Goal: Information Seeking & Learning: Learn about a topic

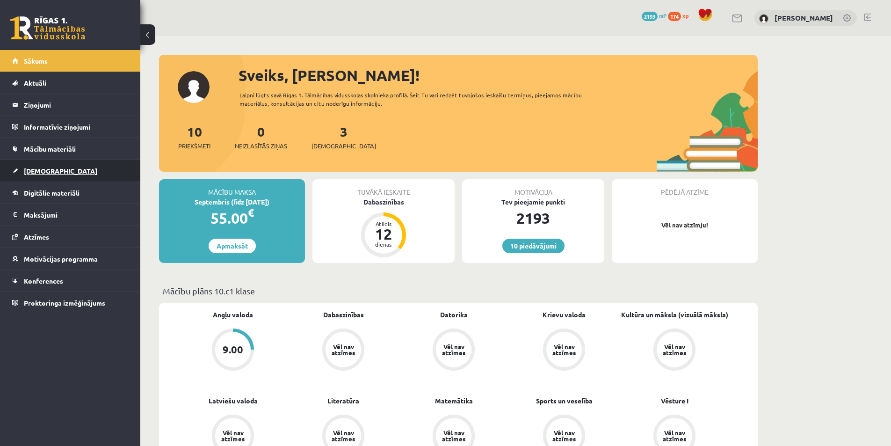
click at [83, 176] on link "[DEMOGRAPHIC_DATA]" at bounding box center [70, 171] width 116 height 22
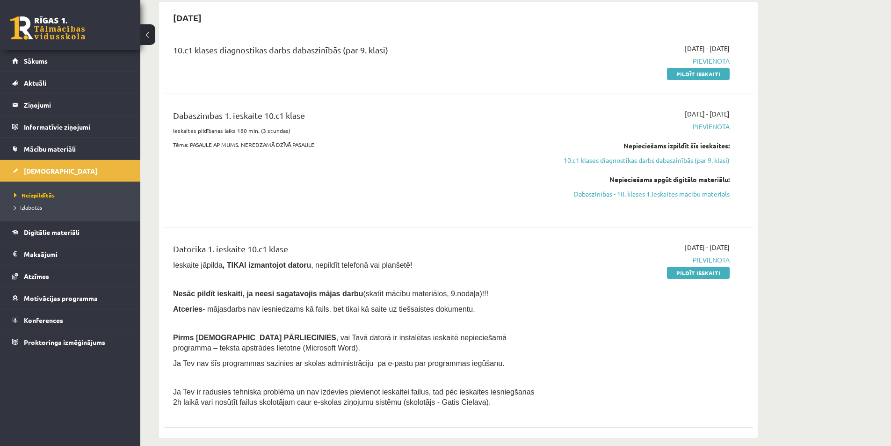
scroll to position [94, 0]
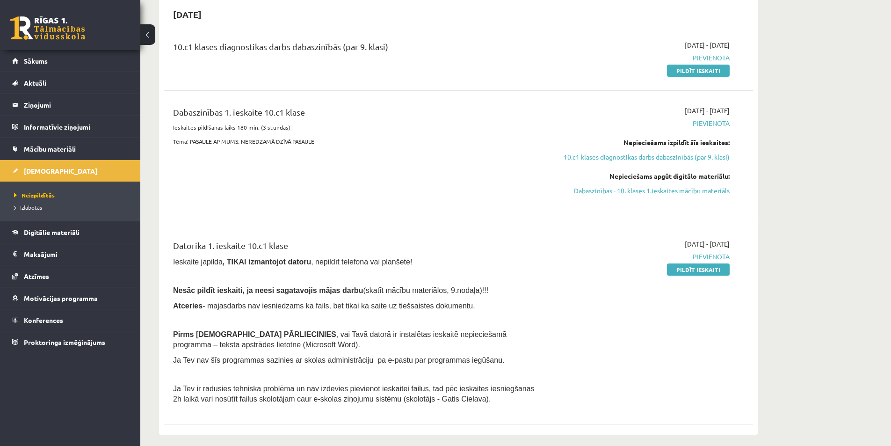
drag, startPoint x: 579, startPoint y: 160, endPoint x: 547, endPoint y: 168, distance: 32.8
click at [547, 168] on div "[DATE] - [DATE] [GEOGRAPHIC_DATA] Nepieciešams izpildīt šīs ieskaites: 10.c1 kl…" at bounding box center [641, 157] width 190 height 103
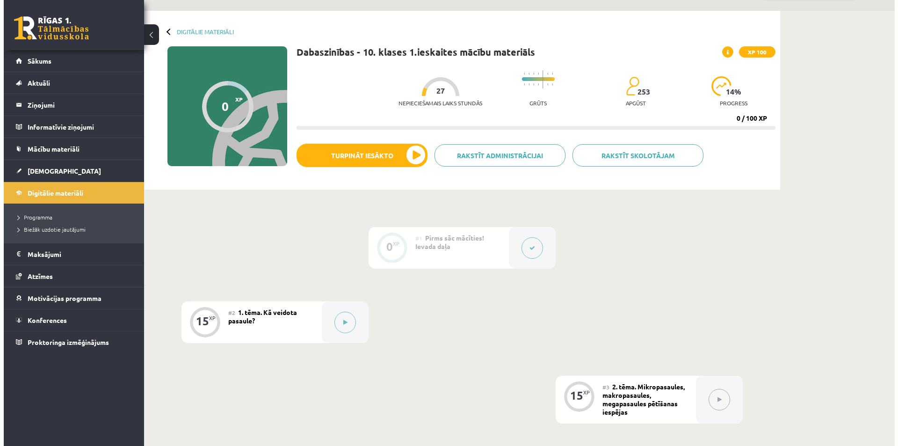
scroll to position [94, 0]
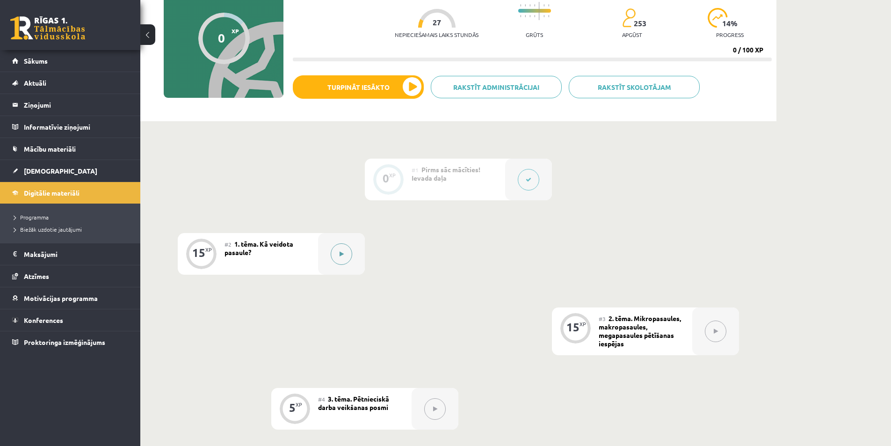
click at [327, 249] on div at bounding box center [341, 254] width 47 height 42
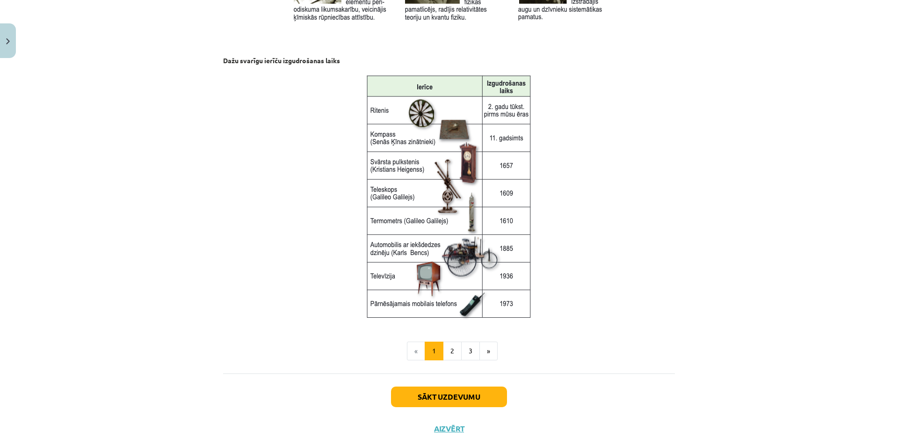
scroll to position [1140, 0]
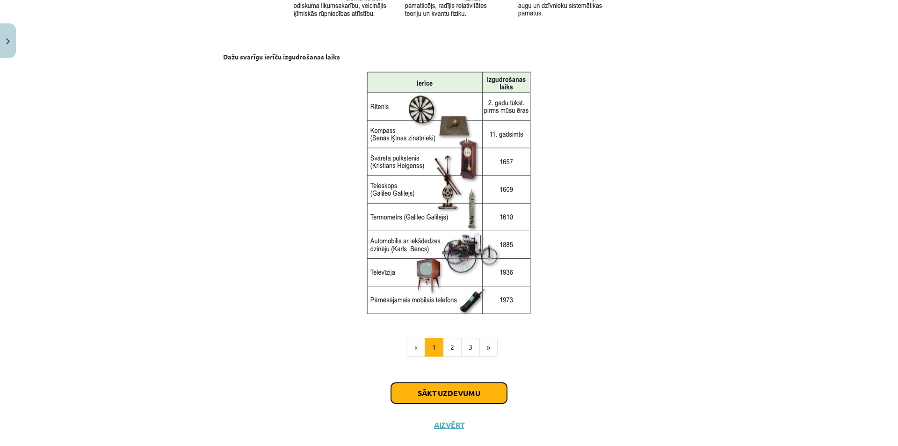
click at [408, 393] on button "Sākt uzdevumu" at bounding box center [449, 393] width 116 height 21
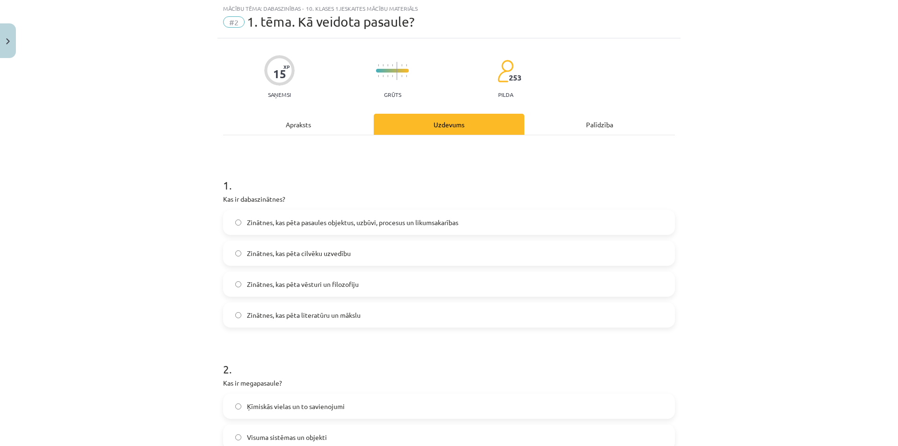
scroll to position [23, 0]
click at [241, 217] on label "Sciences that study the objects, structure, processes, and regularities of the …" at bounding box center [449, 222] width 450 height 23
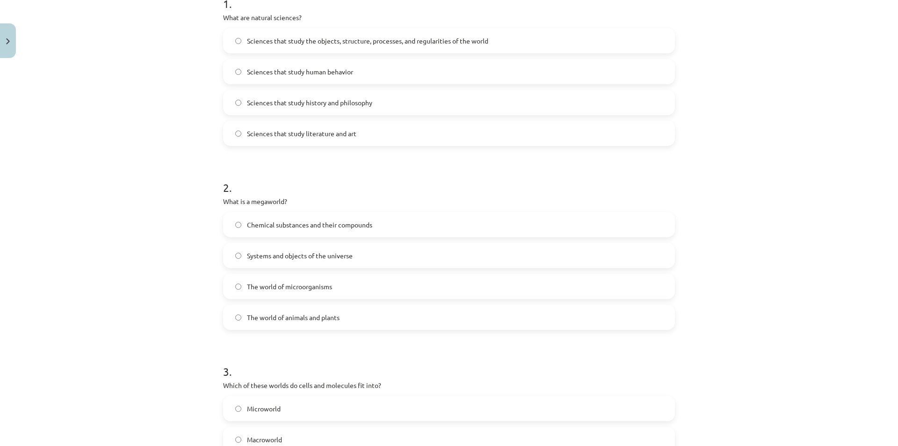
scroll to position [210, 0]
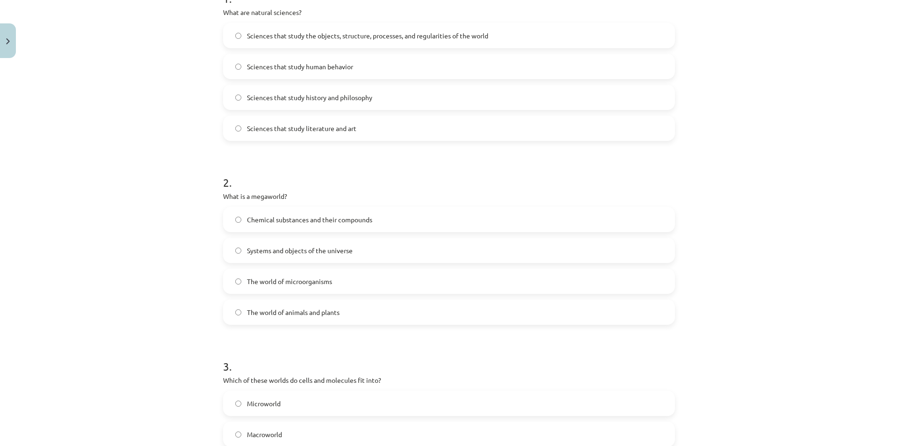
click at [342, 318] on label "The world of animals and plants" at bounding box center [449, 311] width 450 height 23
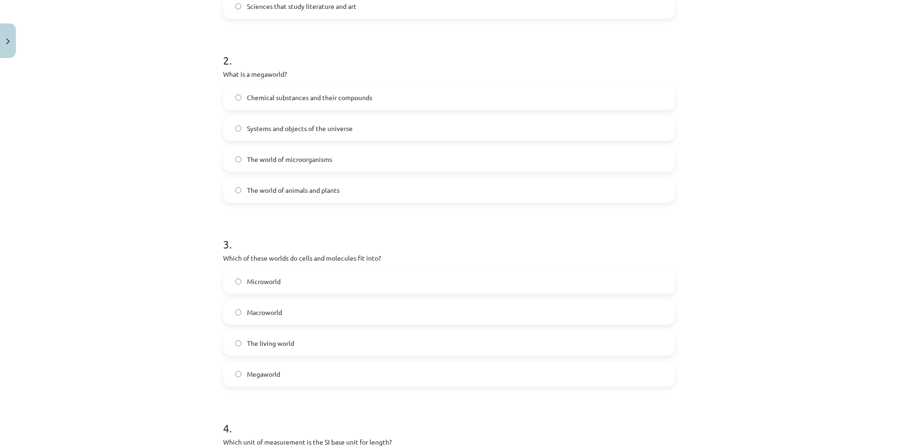
scroll to position [351, 0]
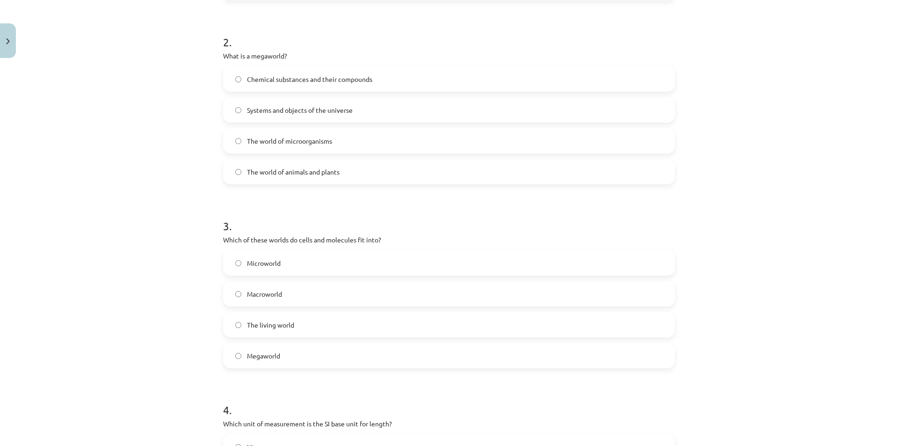
click at [226, 256] on label "Microworld" at bounding box center [449, 262] width 450 height 23
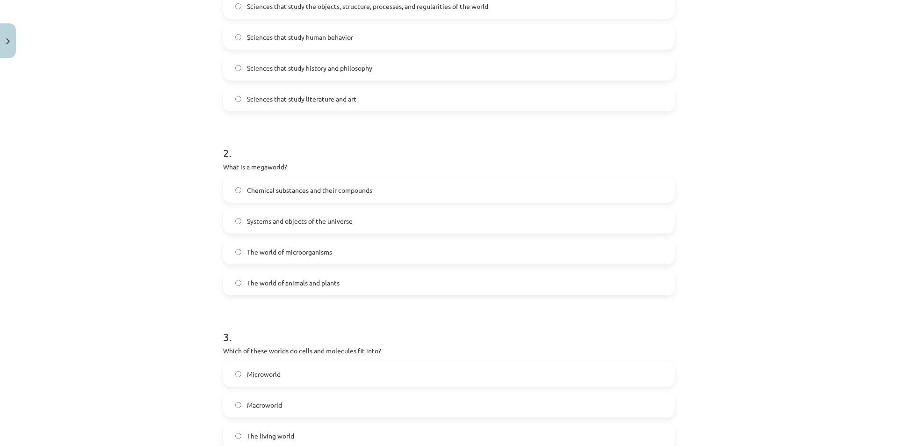
scroll to position [257, 0]
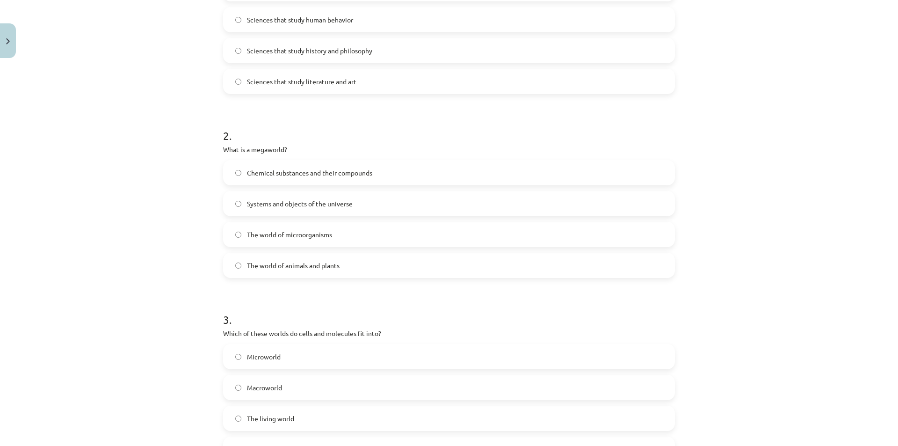
click at [255, 202] on font "Systems and objects of the universe" at bounding box center [300, 203] width 106 height 8
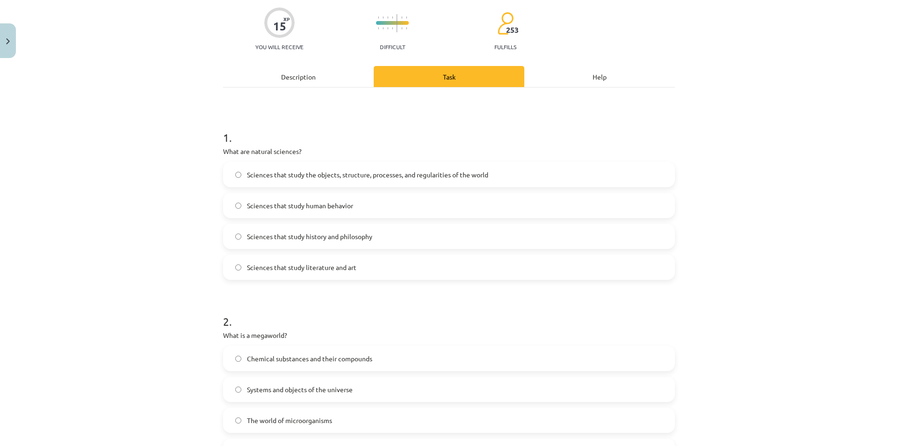
scroll to position [0, 0]
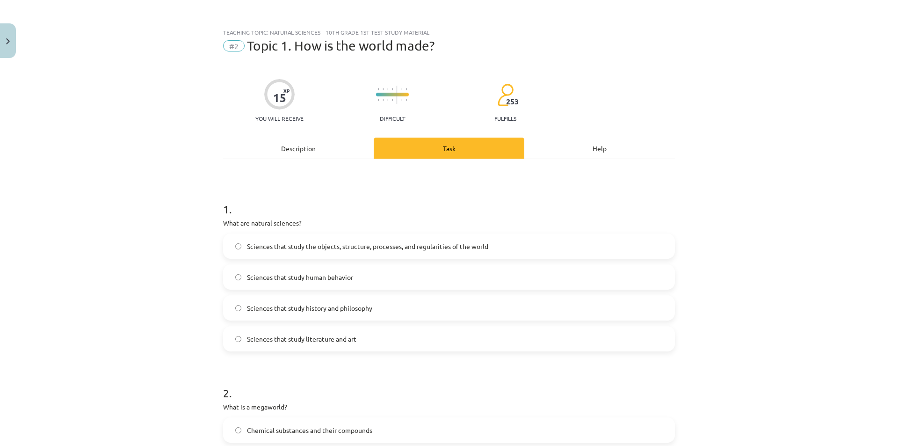
click at [311, 148] on font "Description" at bounding box center [298, 148] width 35 height 8
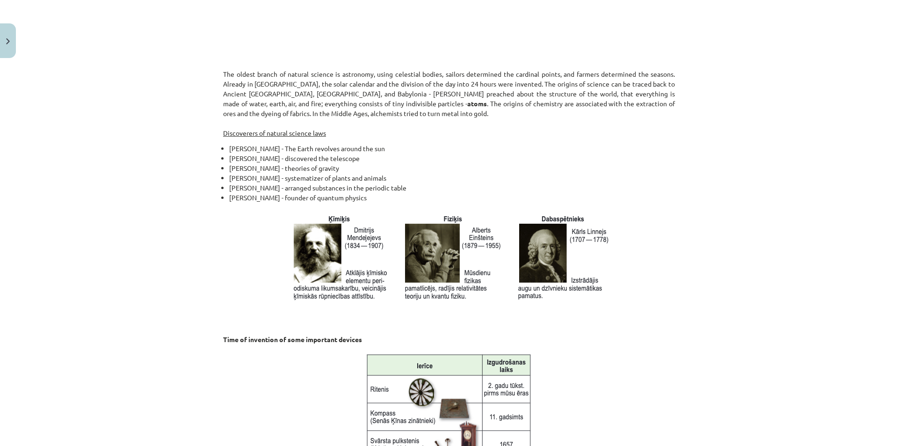
scroll to position [865, 0]
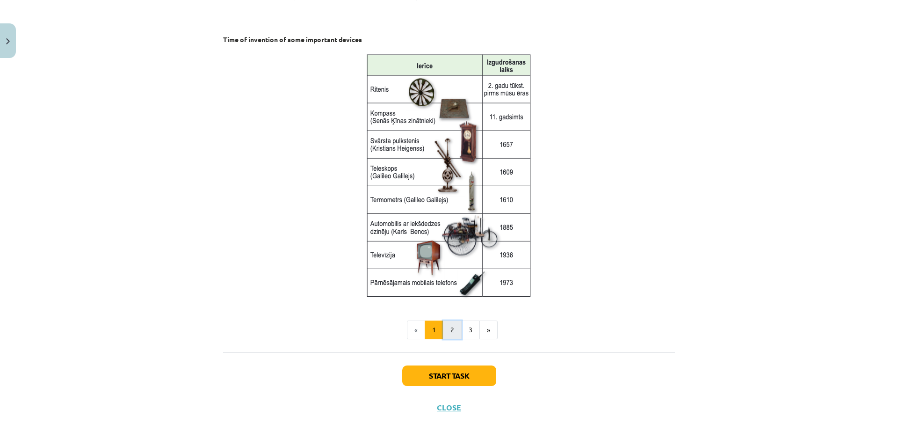
click at [450, 331] on button "2" at bounding box center [452, 329] width 19 height 19
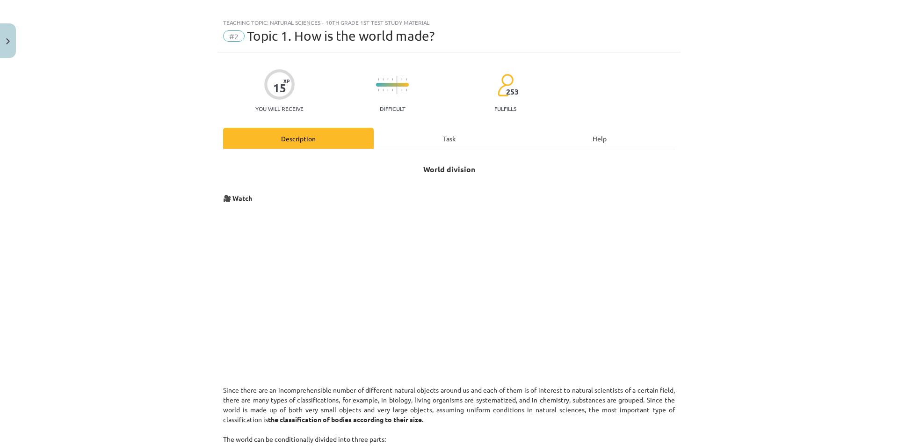
scroll to position [0, 0]
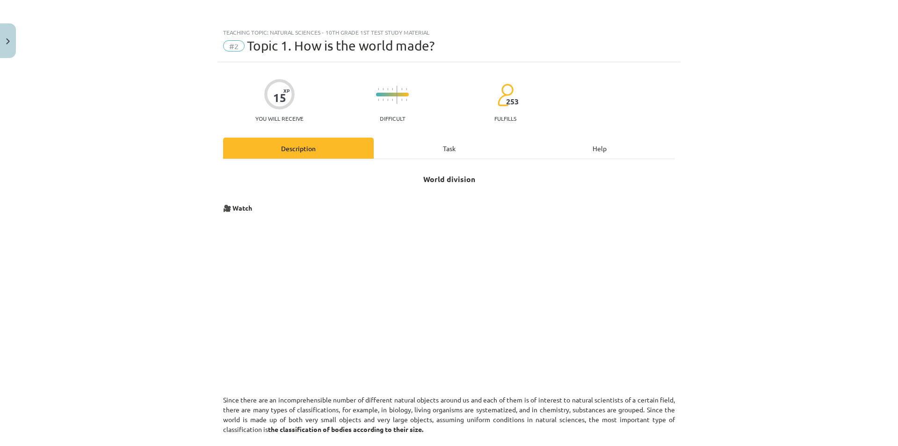
click at [410, 149] on div "Task" at bounding box center [449, 148] width 151 height 21
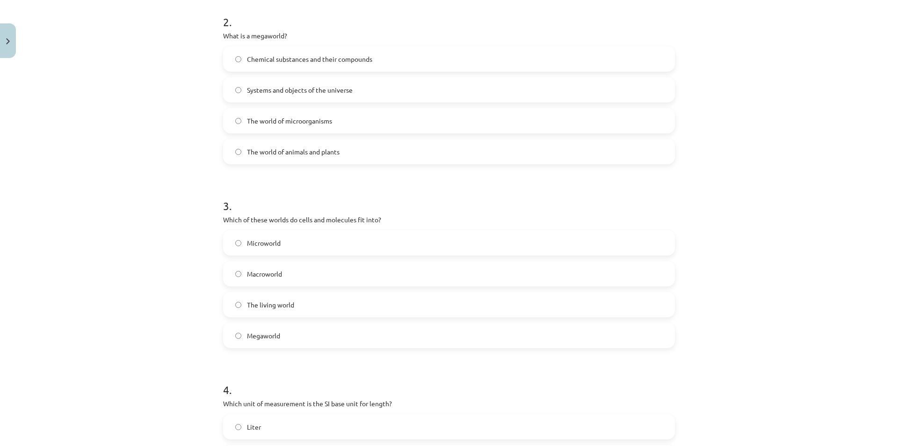
scroll to position [351, 0]
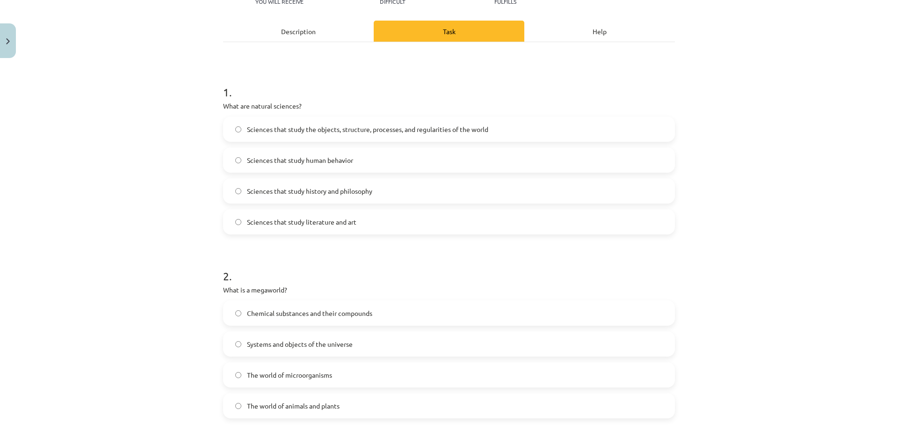
click at [309, 23] on div "Description" at bounding box center [298, 31] width 151 height 21
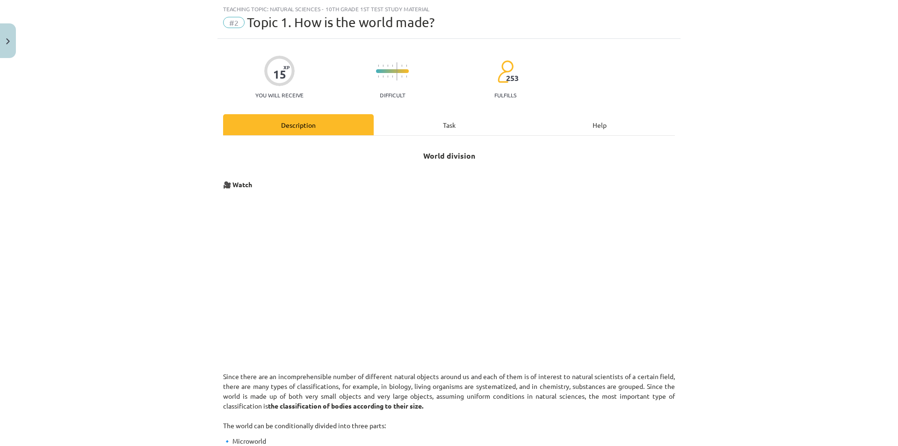
click at [405, 116] on div "Task" at bounding box center [449, 124] width 151 height 21
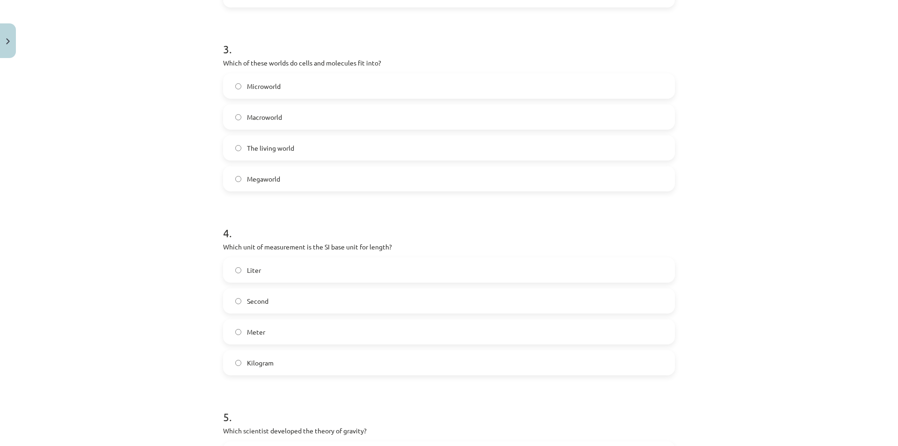
scroll to position [538, 0]
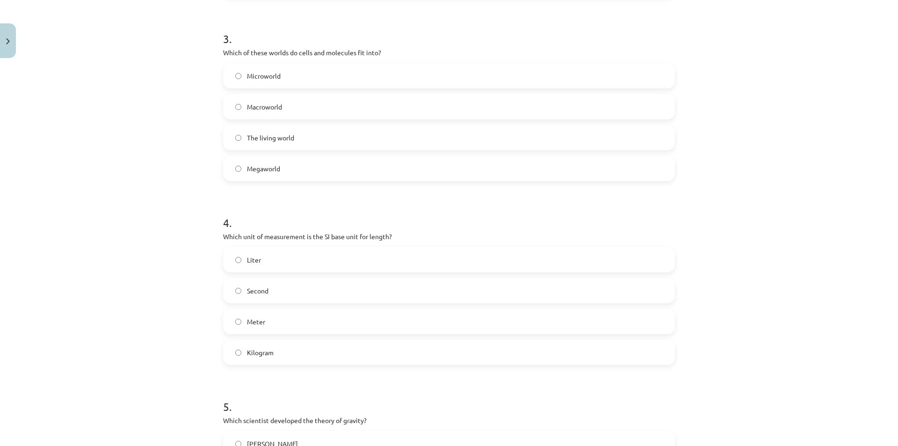
click at [239, 323] on label "Meter" at bounding box center [449, 321] width 450 height 23
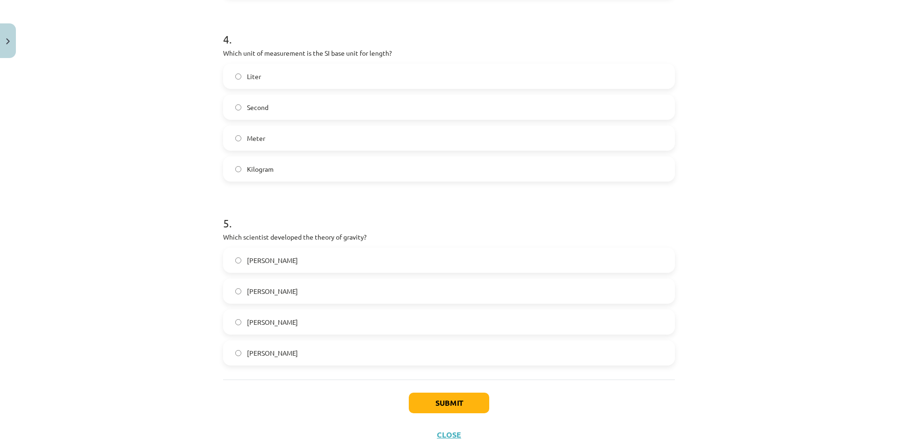
scroll to position [725, 0]
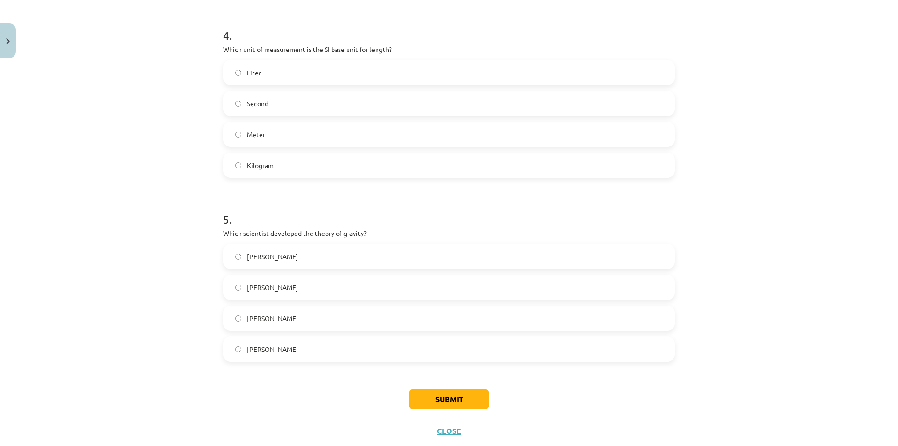
click at [238, 348] on label "Isaac Newton" at bounding box center [449, 348] width 450 height 23
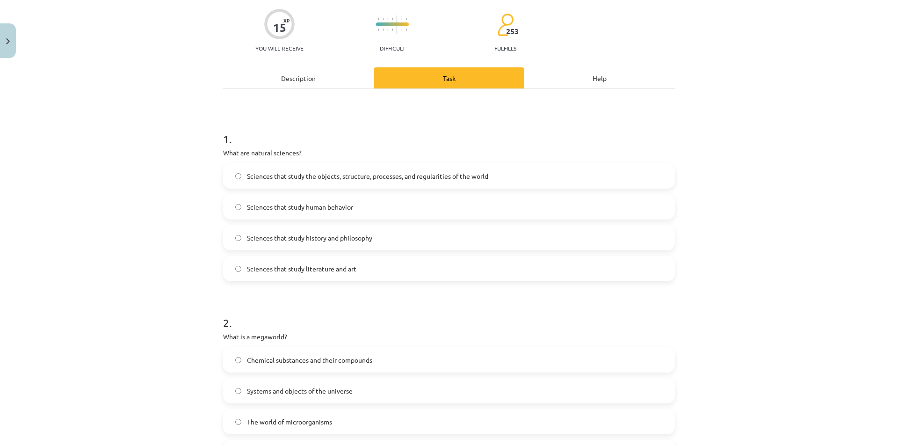
click at [320, 80] on div "Description" at bounding box center [298, 77] width 151 height 21
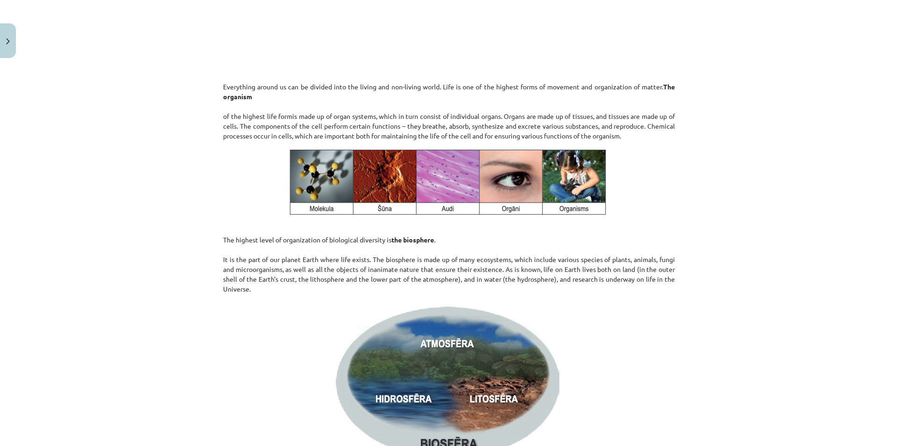
scroll to position [1346, 0]
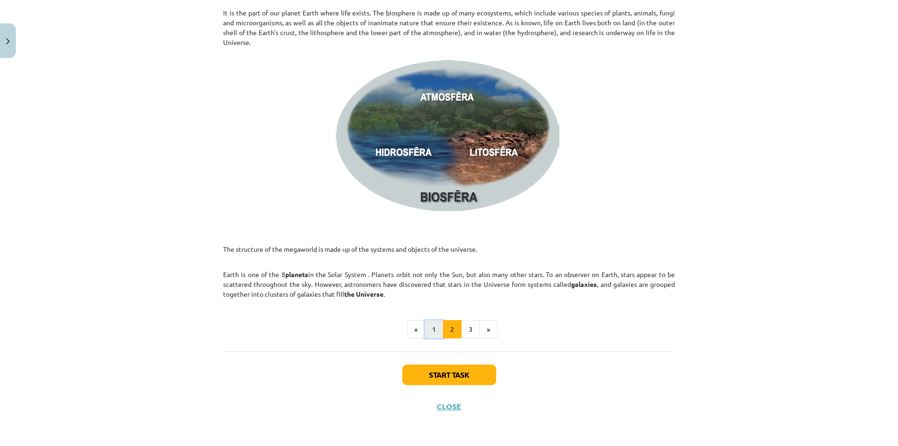
click at [427, 332] on button "1" at bounding box center [434, 329] width 19 height 19
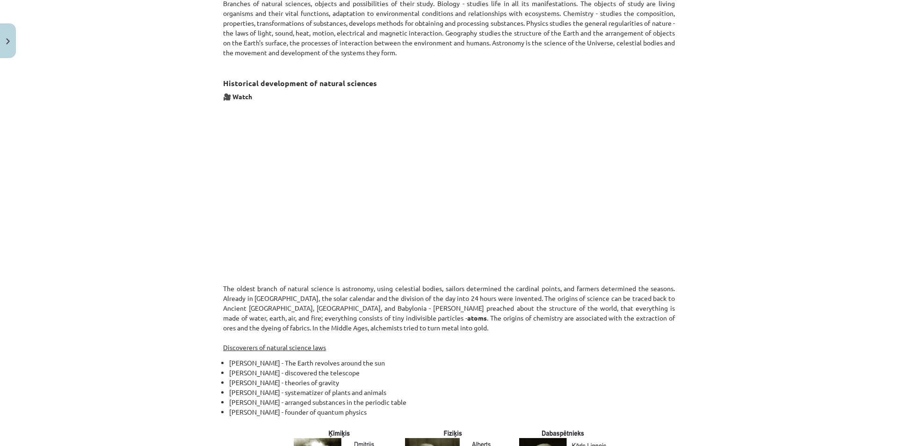
scroll to position [695, 0]
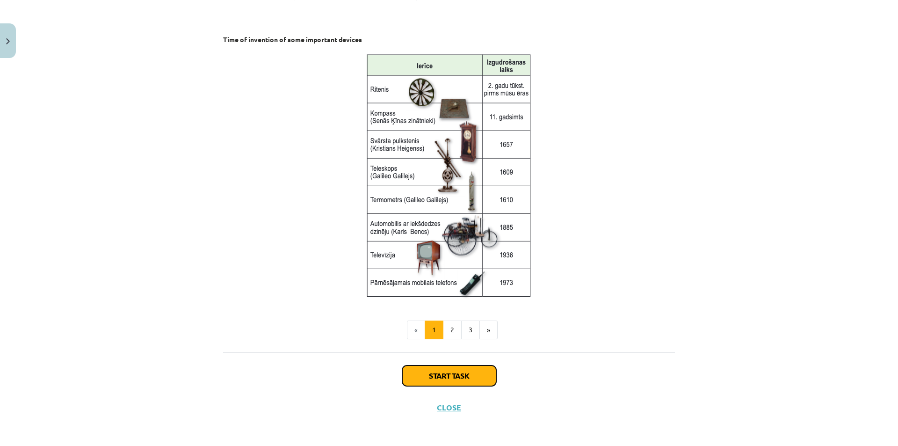
click at [442, 367] on button "Start task" at bounding box center [449, 375] width 94 height 21
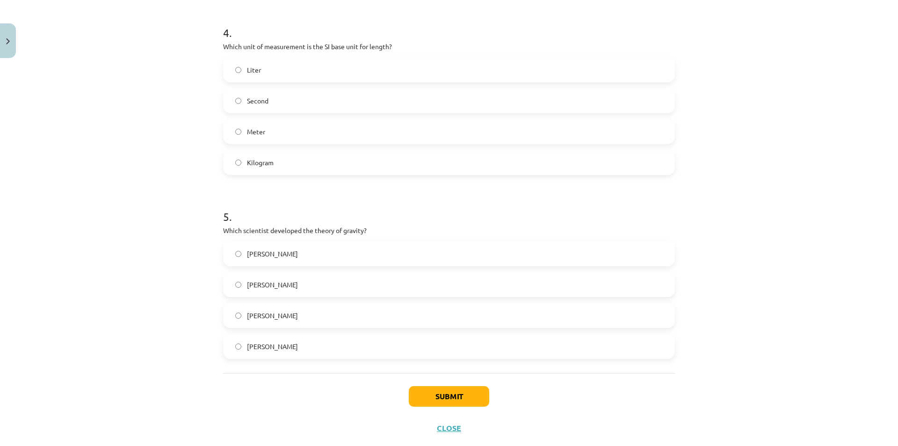
scroll to position [749, 0]
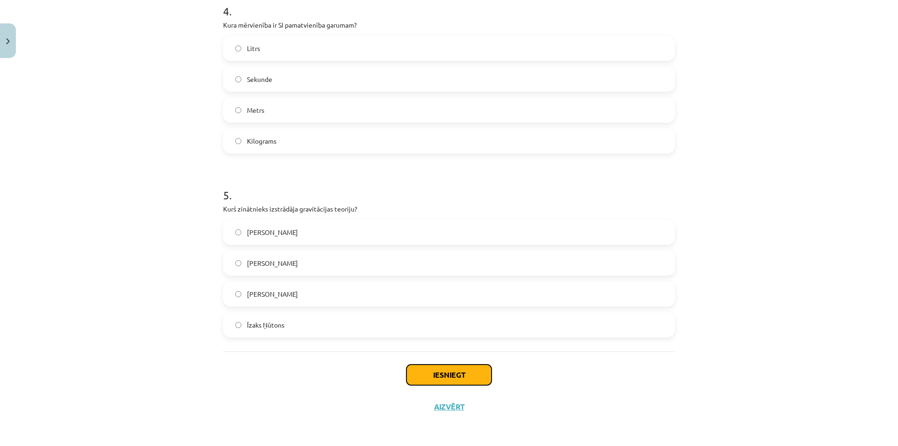
click at [439, 369] on button "Iesniegt" at bounding box center [448, 374] width 85 height 21
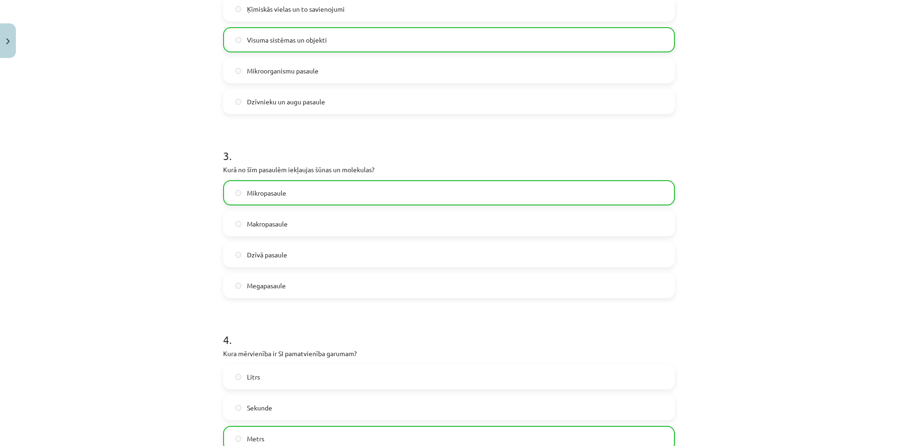
scroll to position [779, 0]
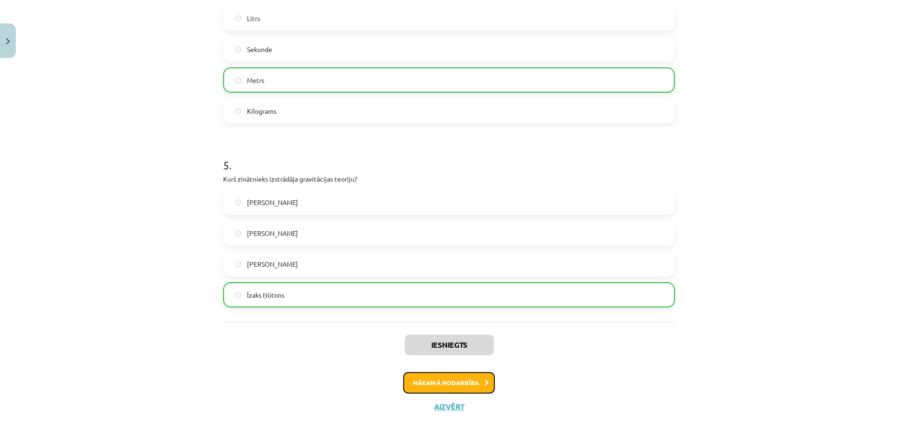
click at [417, 386] on button "Nākamā nodarbība" at bounding box center [449, 383] width 92 height 22
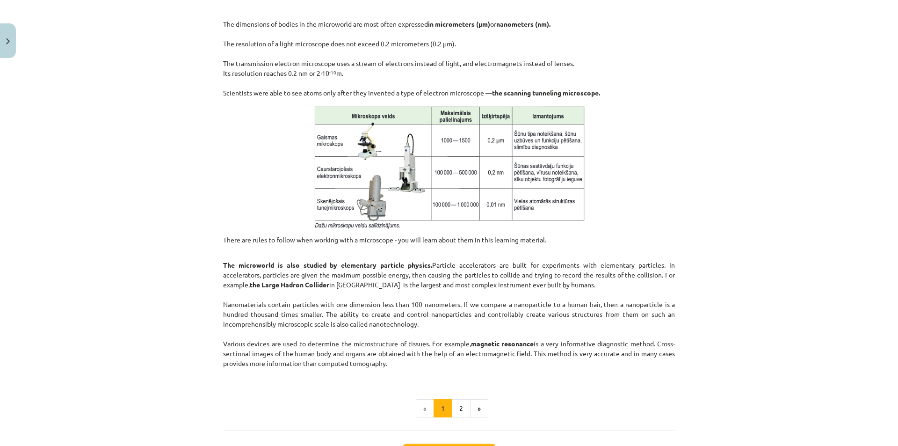
scroll to position [631, 0]
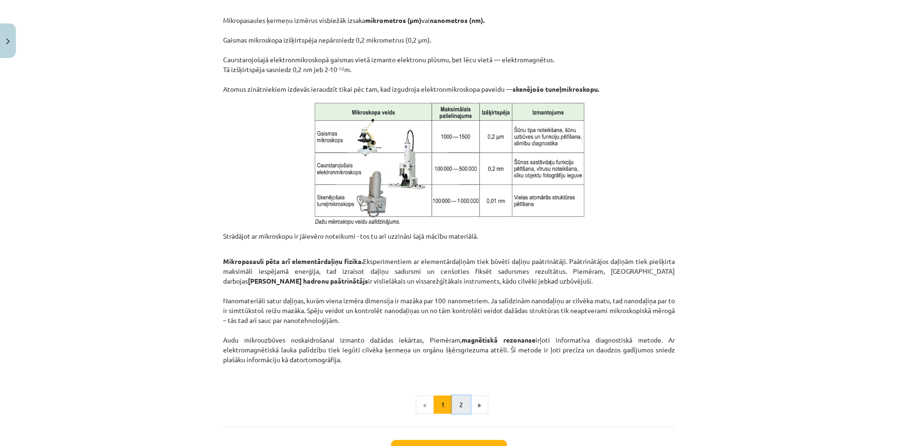
click at [463, 401] on button "2" at bounding box center [461, 404] width 19 height 19
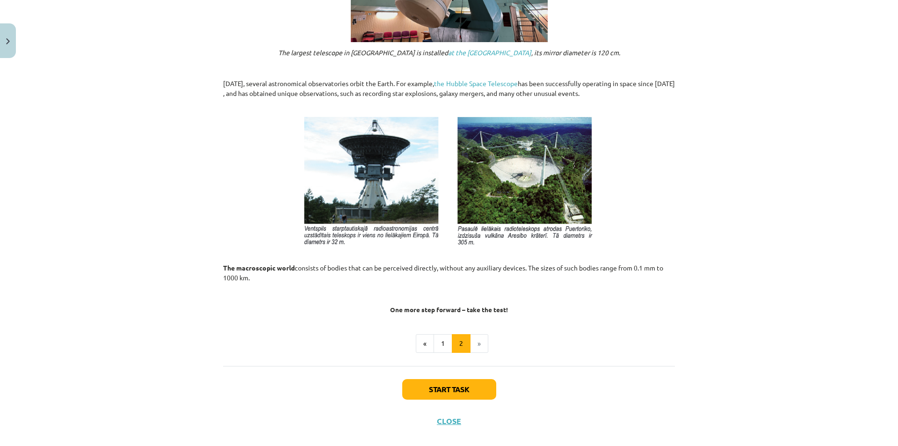
scroll to position [931, 0]
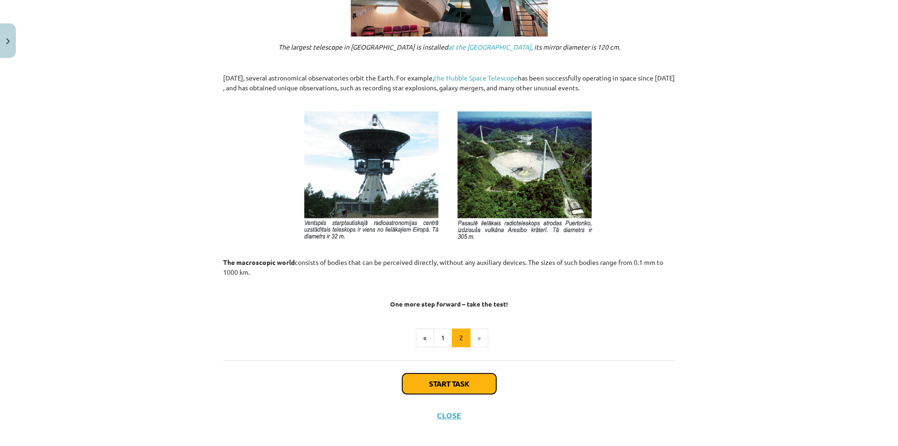
click at [425, 378] on button "Start task" at bounding box center [449, 383] width 94 height 21
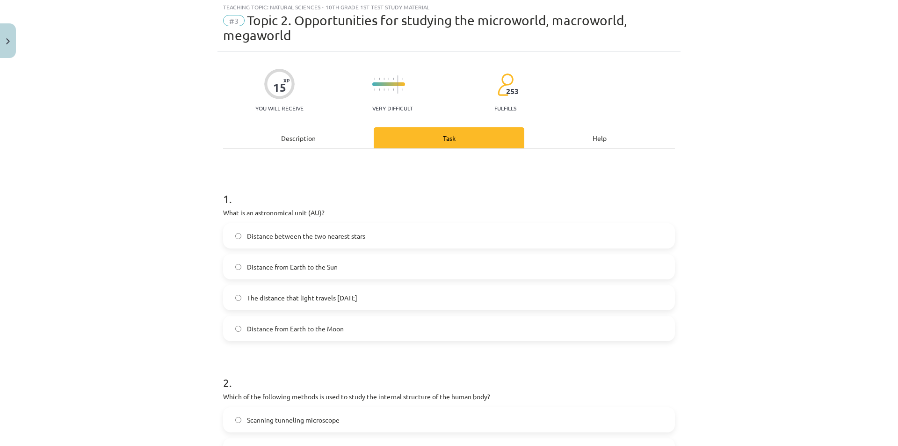
scroll to position [23, 0]
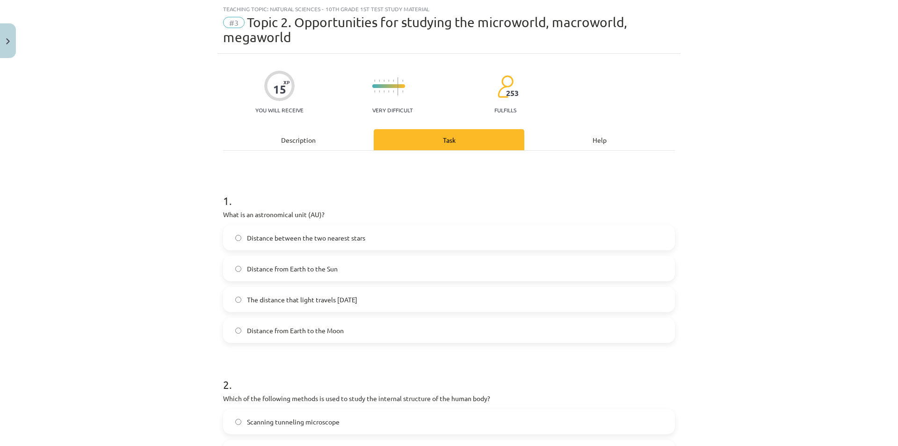
click at [353, 276] on label "Distance from Earth to the Sun" at bounding box center [449, 268] width 450 height 23
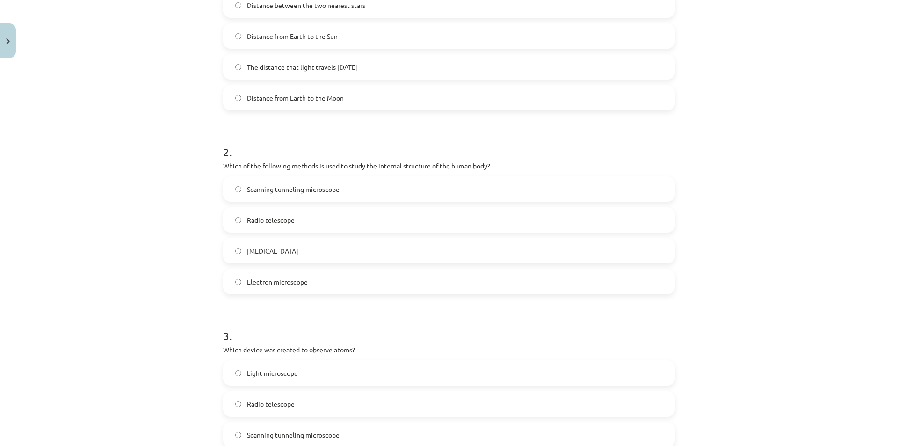
scroll to position [257, 0]
click at [274, 260] on label "Magnetic resonance imaging" at bounding box center [449, 249] width 450 height 23
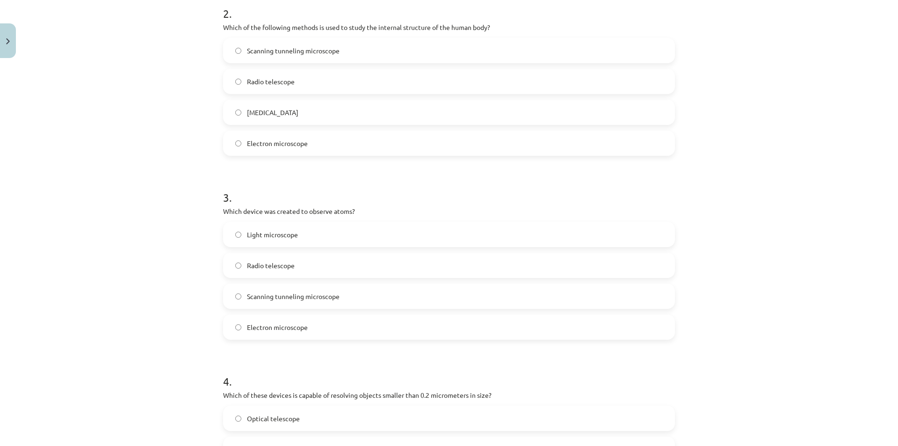
scroll to position [398, 0]
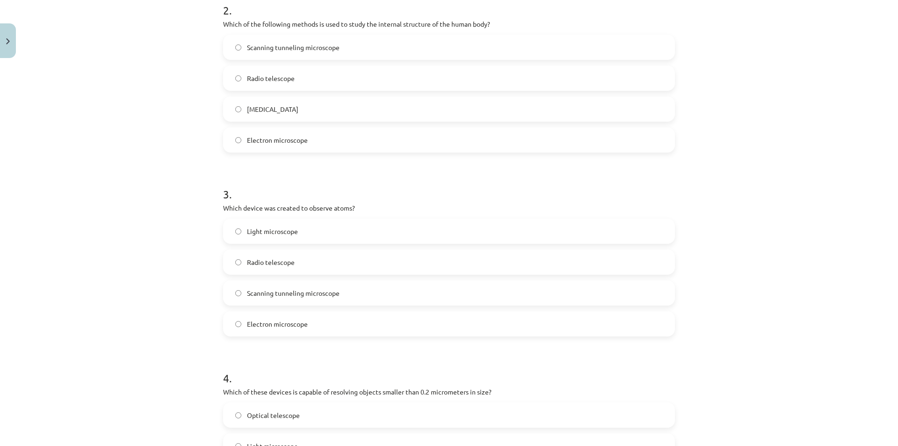
click at [251, 292] on font "Scanning tunneling microscope" at bounding box center [293, 293] width 93 height 8
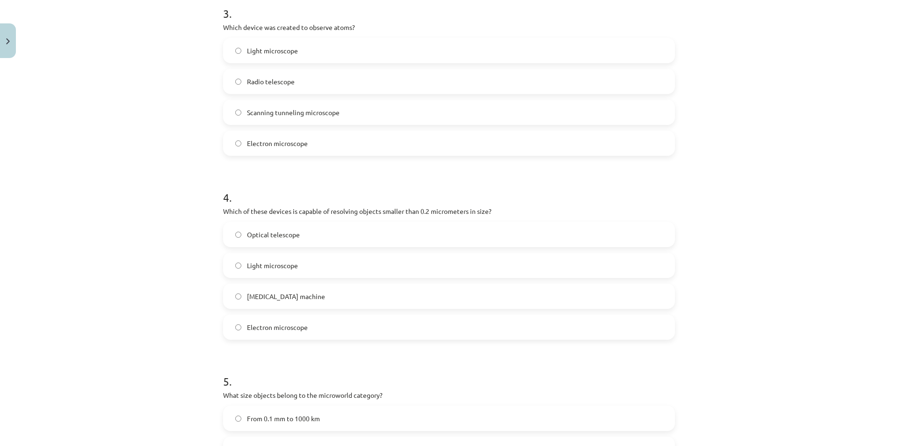
scroll to position [585, 0]
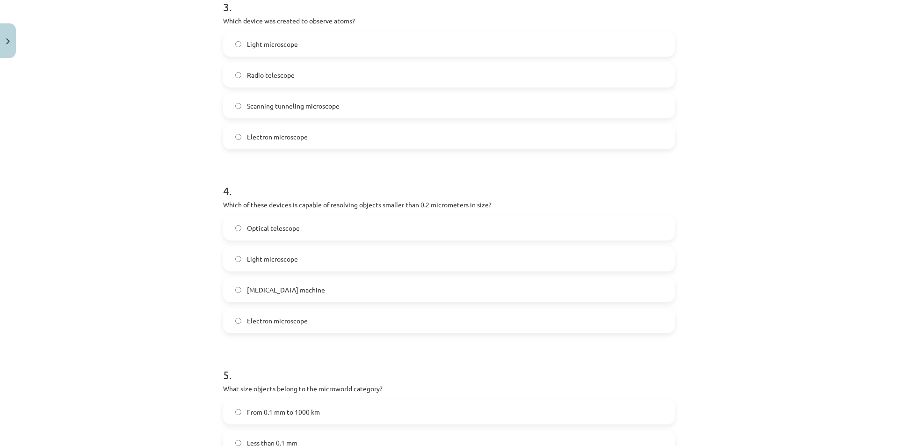
click at [242, 320] on label "Electron microscope" at bounding box center [449, 320] width 450 height 23
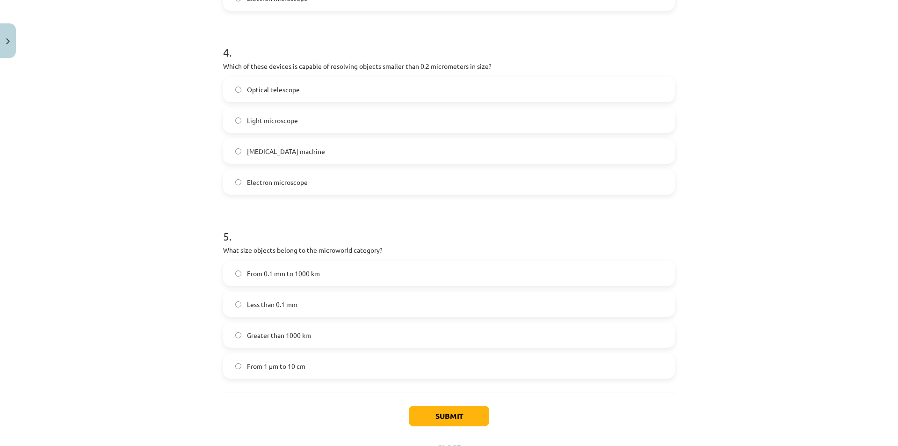
scroll to position [725, 0]
click at [232, 306] on label "Less than 0.1 mm" at bounding box center [449, 301] width 450 height 23
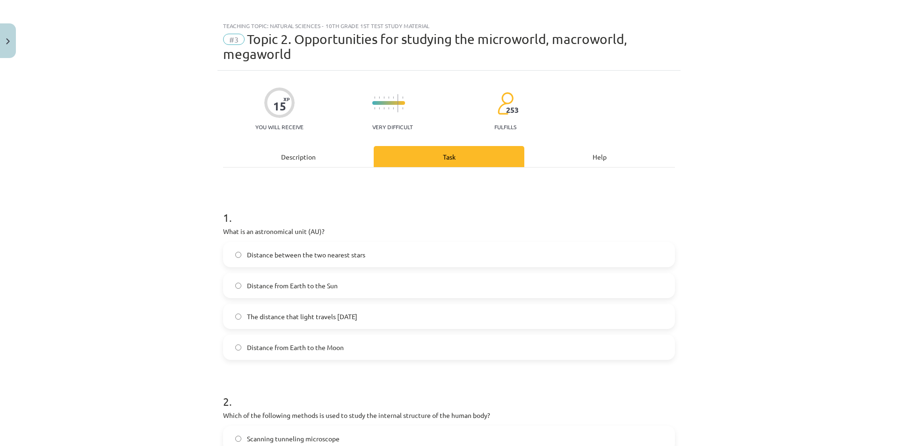
scroll to position [0, 0]
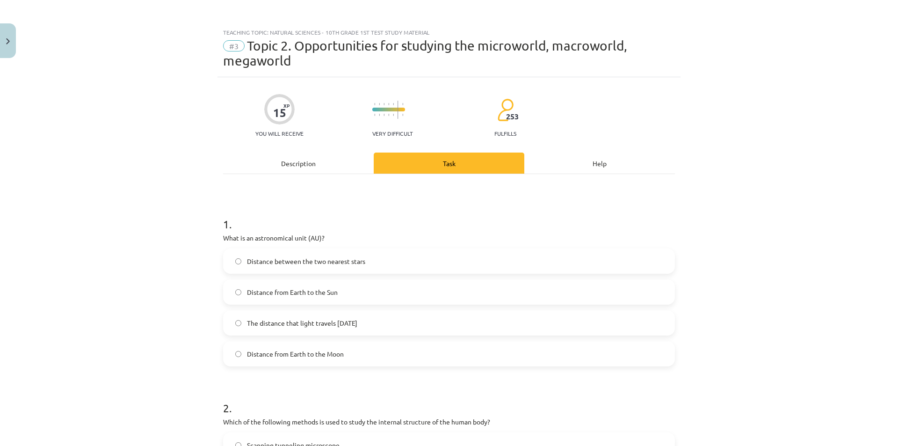
click at [291, 164] on font "Description" at bounding box center [298, 163] width 35 height 8
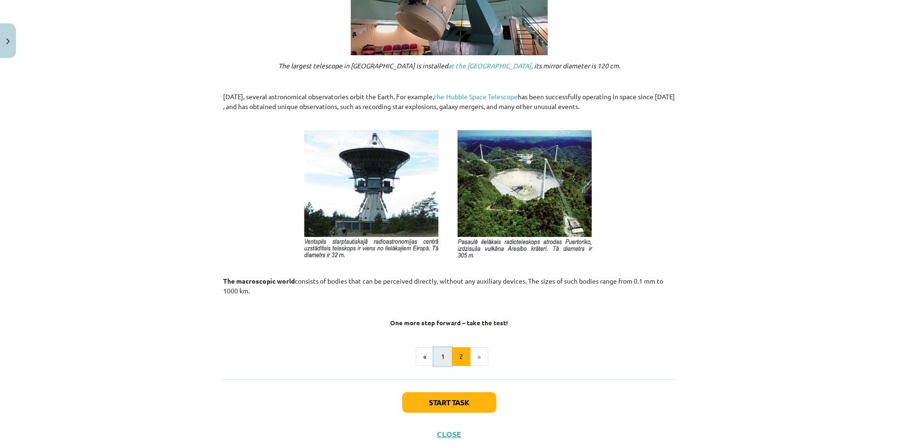
click at [441, 356] on font "1" at bounding box center [443, 356] width 4 height 8
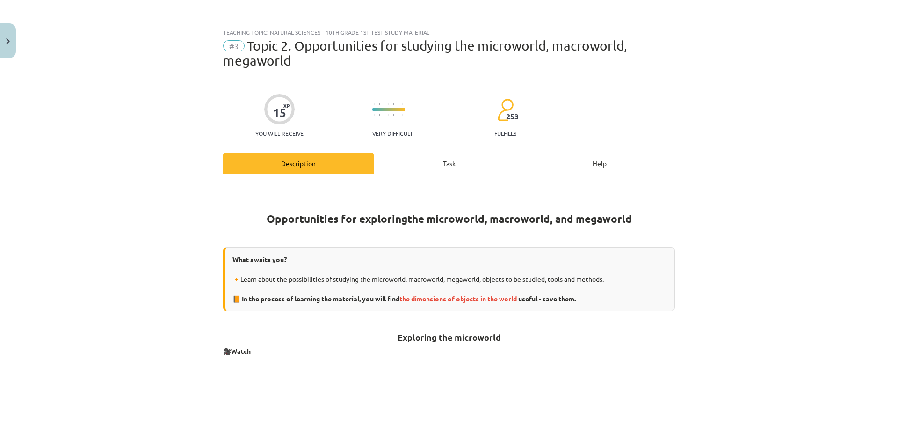
click at [393, 163] on div "Task" at bounding box center [449, 162] width 151 height 21
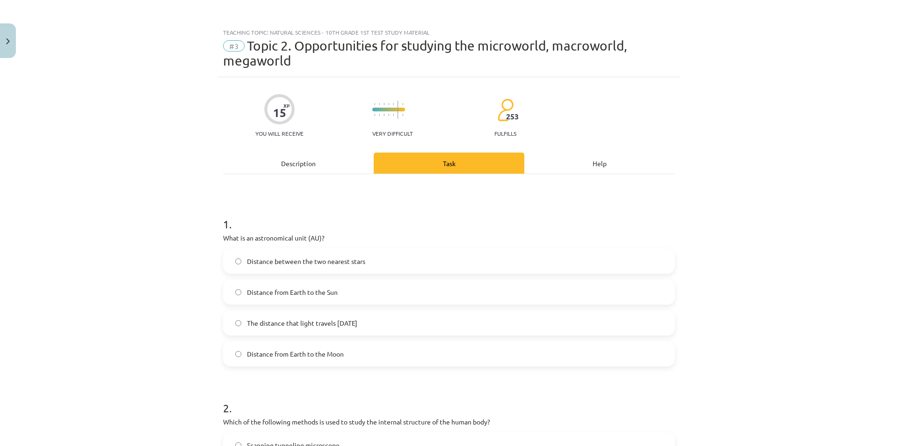
click at [307, 153] on div "Description" at bounding box center [298, 162] width 151 height 21
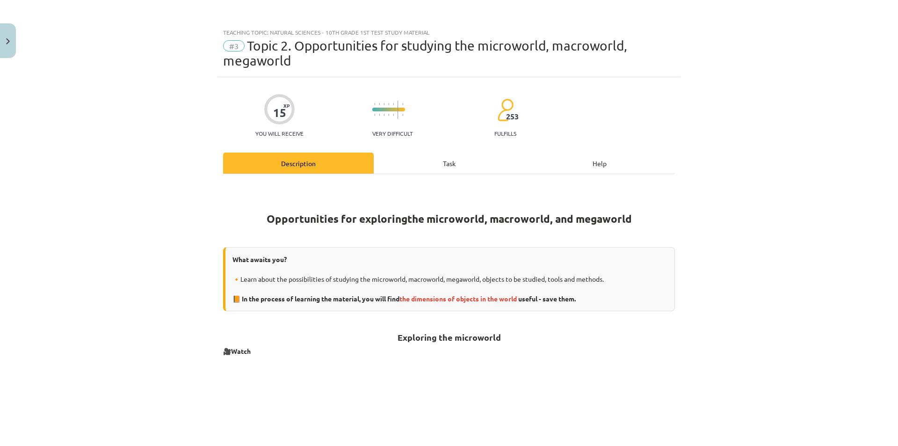
click at [404, 165] on div "Task" at bounding box center [449, 162] width 151 height 21
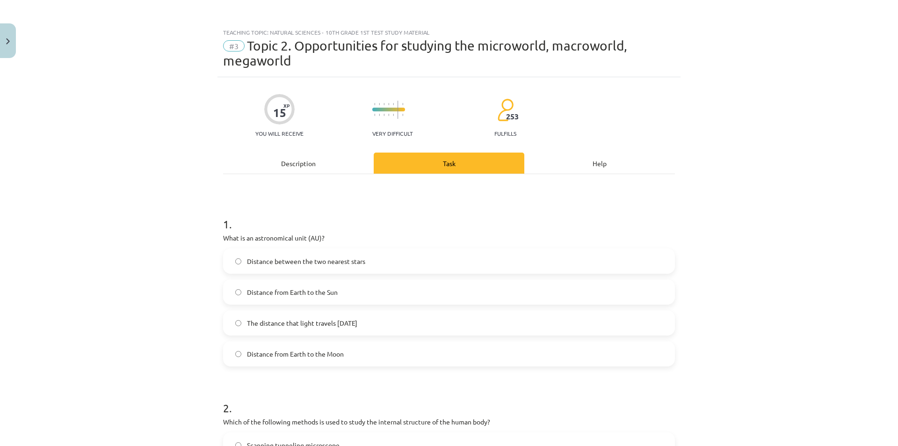
click at [293, 166] on font "Description" at bounding box center [298, 163] width 35 height 8
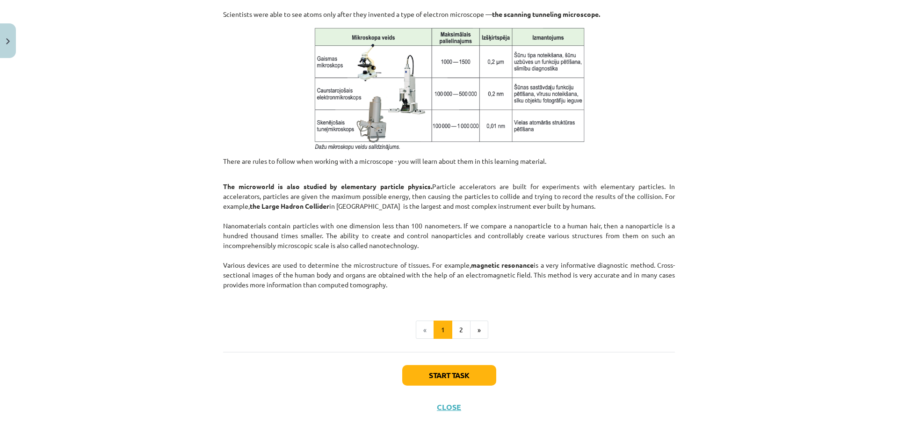
scroll to position [329, 0]
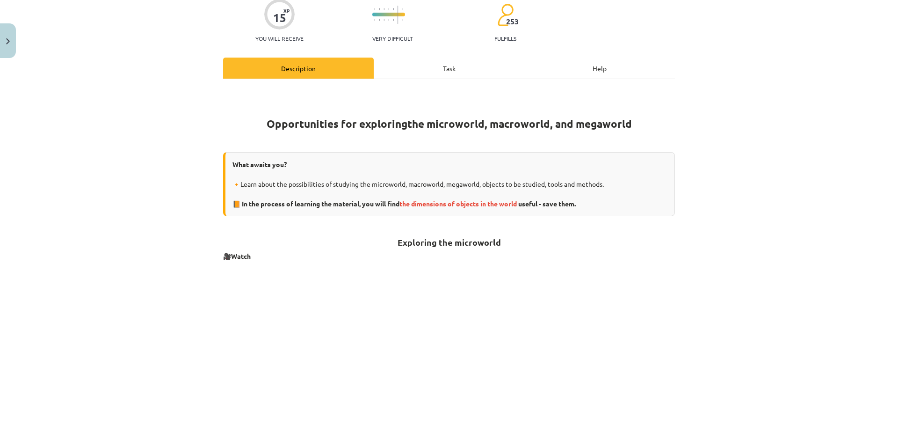
click at [398, 71] on div "Task" at bounding box center [449, 68] width 151 height 21
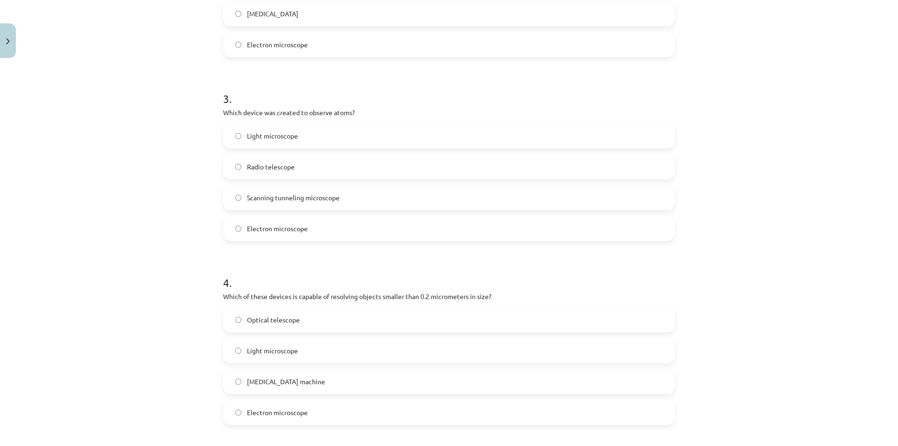
scroll to position [484, 0]
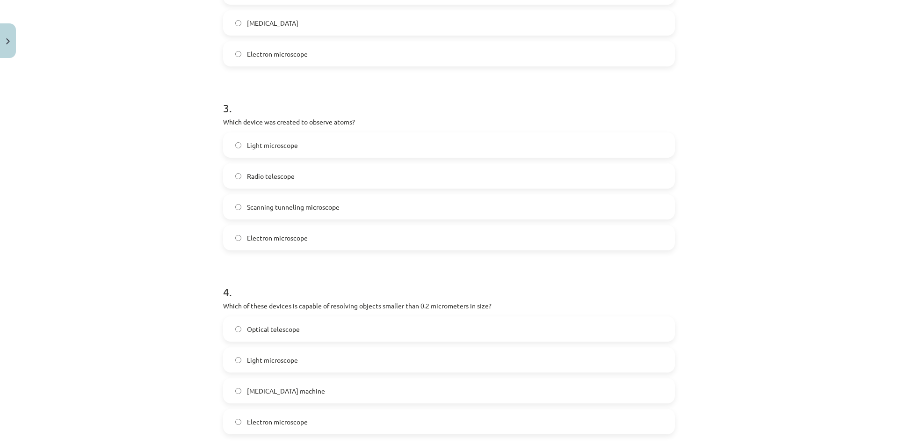
click at [233, 120] on font "Which device was created to observe atoms?" at bounding box center [289, 121] width 132 height 8
copy div "Which device was created to observe atoms?"
click at [189, 147] on div "Teaching topic: Natural Sciences - 10th grade 1st test study material #3 Topic …" at bounding box center [449, 223] width 898 height 446
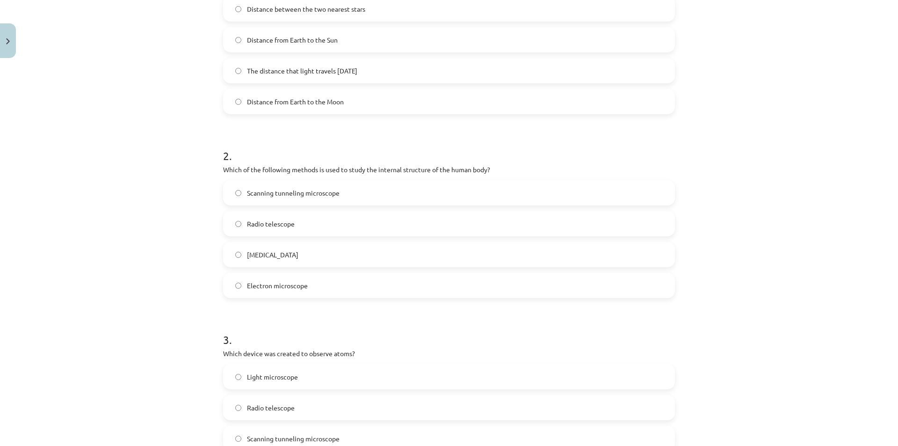
scroll to position [764, 0]
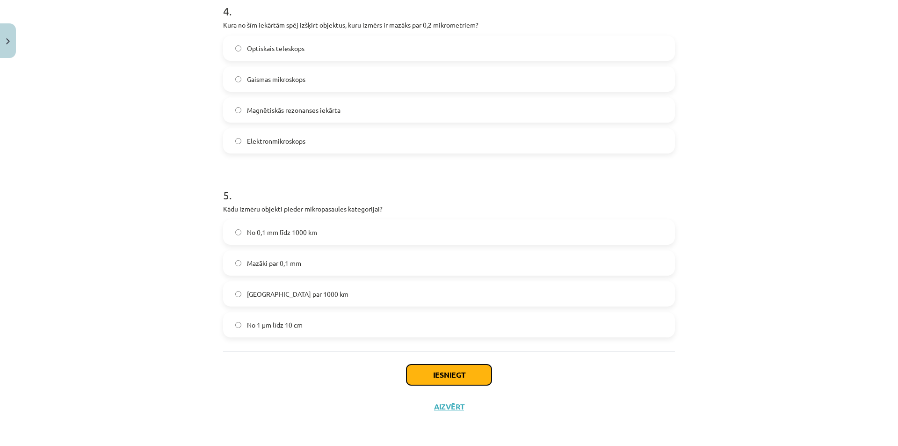
click at [456, 376] on button "Iesniegt" at bounding box center [448, 374] width 85 height 21
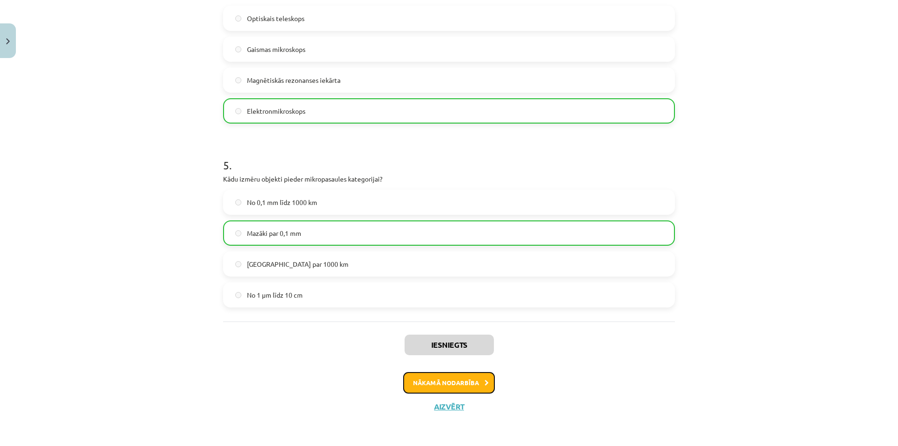
click at [423, 384] on button "Nākamā nodarbība" at bounding box center [449, 383] width 92 height 22
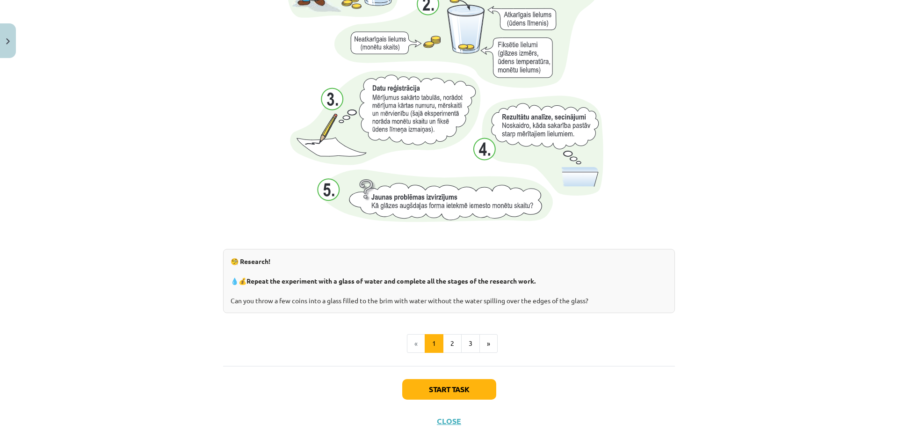
scroll to position [927, 0]
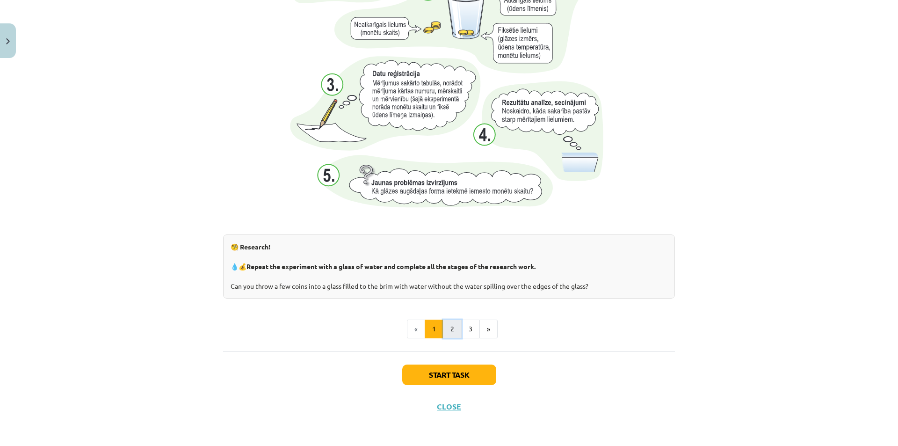
click at [450, 326] on font "2" at bounding box center [452, 328] width 4 height 8
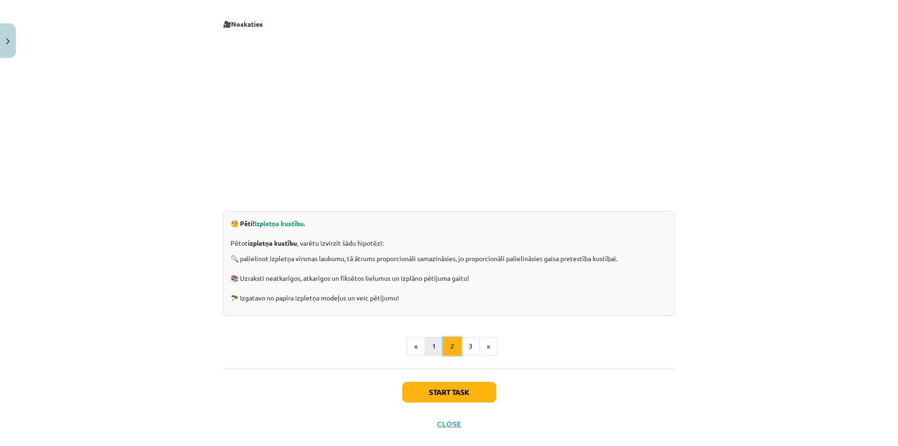
scroll to position [167, 0]
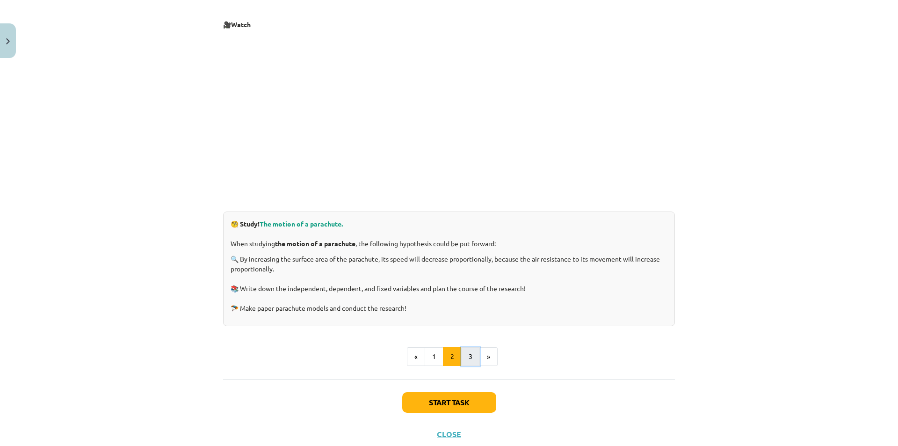
click at [469, 354] on font "3" at bounding box center [471, 356] width 4 height 8
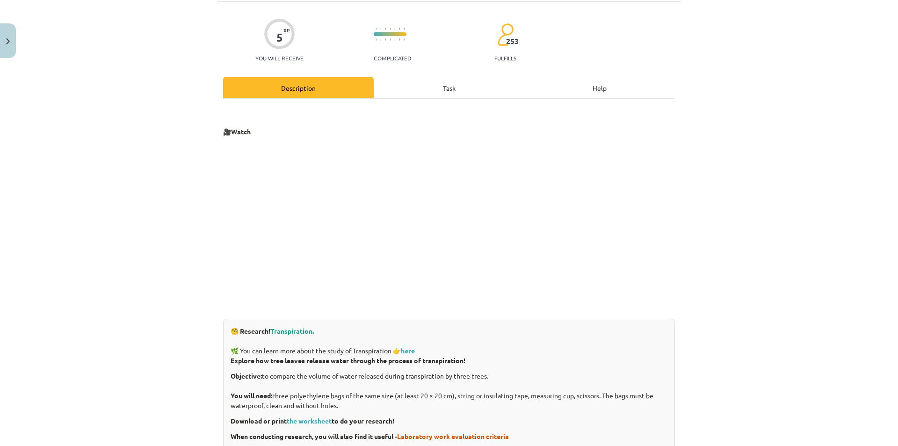
scroll to position [52, 0]
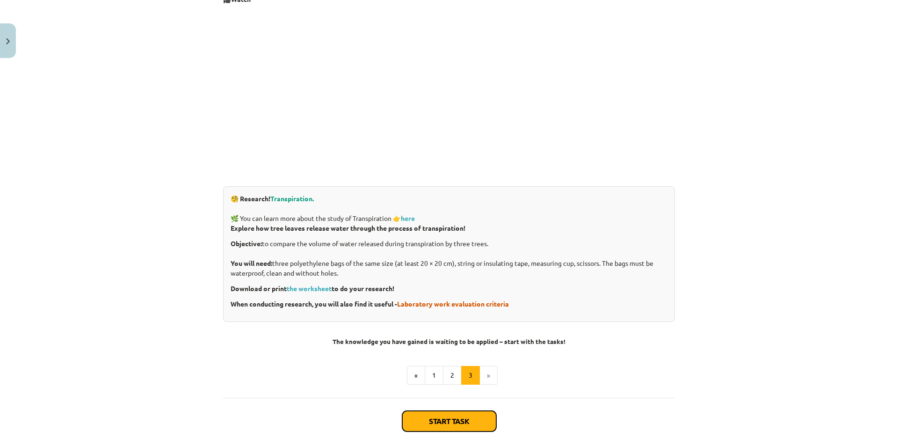
click at [429, 417] on font "Start task" at bounding box center [449, 421] width 41 height 10
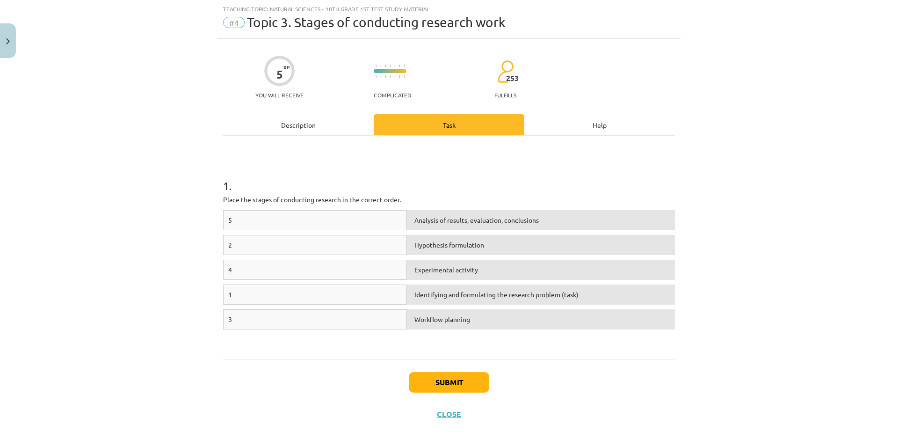
click at [329, 125] on div "Description" at bounding box center [298, 124] width 151 height 21
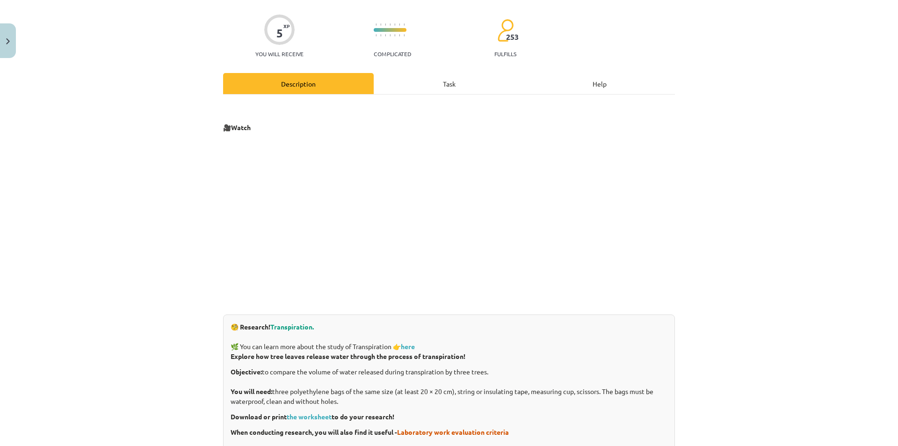
scroll to position [239, 0]
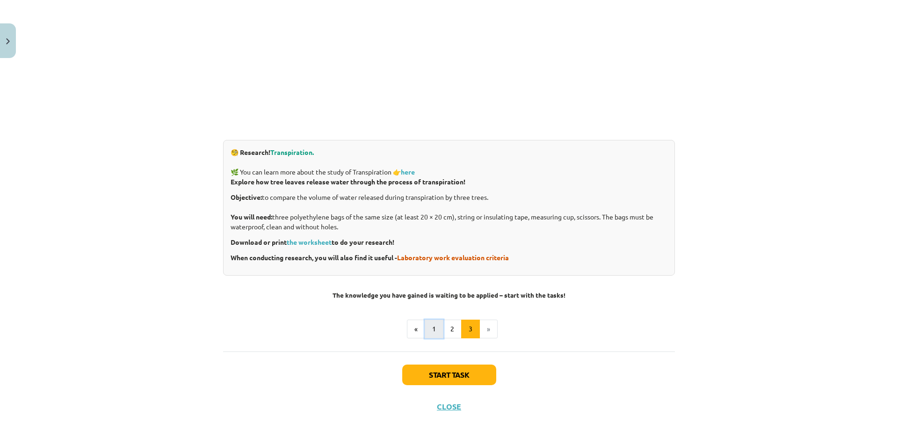
click at [437, 331] on button "1" at bounding box center [434, 328] width 19 height 19
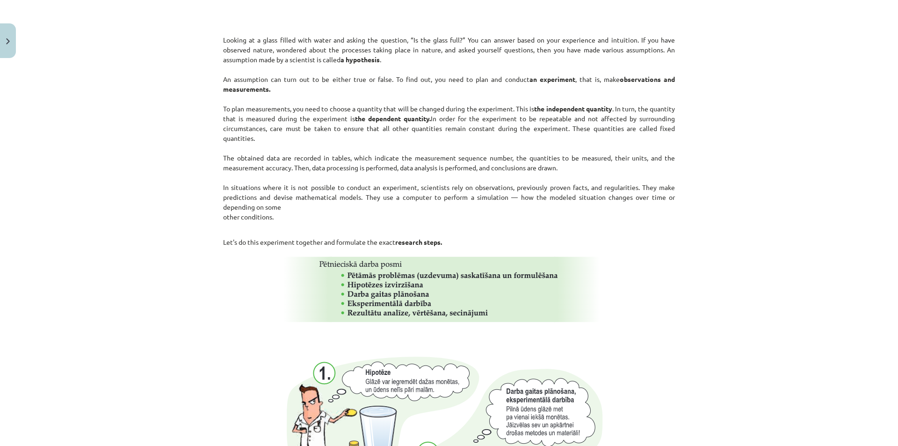
scroll to position [495, 0]
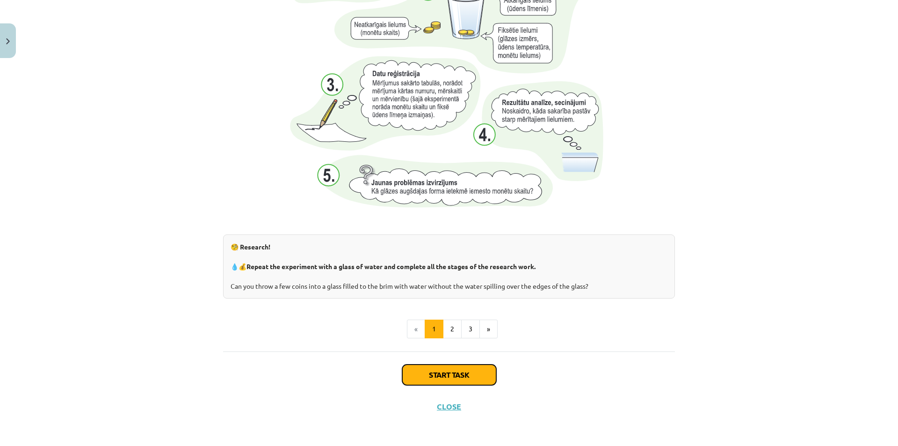
click at [432, 373] on font "Start task" at bounding box center [449, 374] width 41 height 10
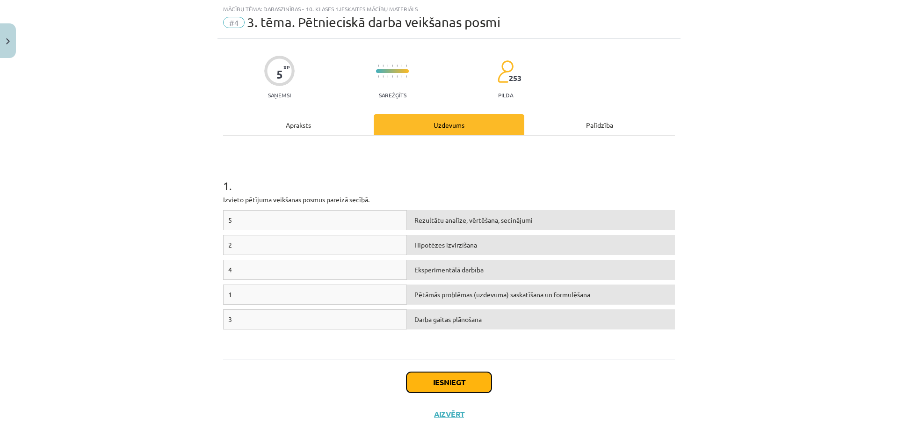
click at [445, 380] on button "Iesniegt" at bounding box center [448, 382] width 85 height 21
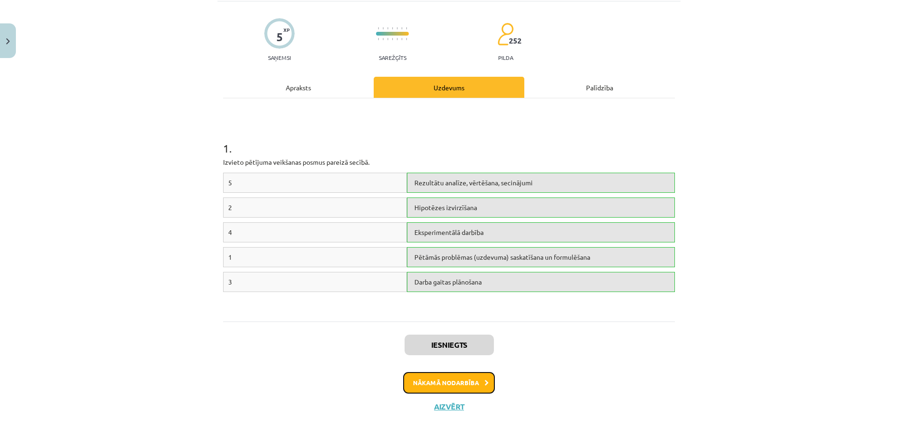
click at [437, 375] on button "Nākamā nodarbība" at bounding box center [449, 383] width 92 height 22
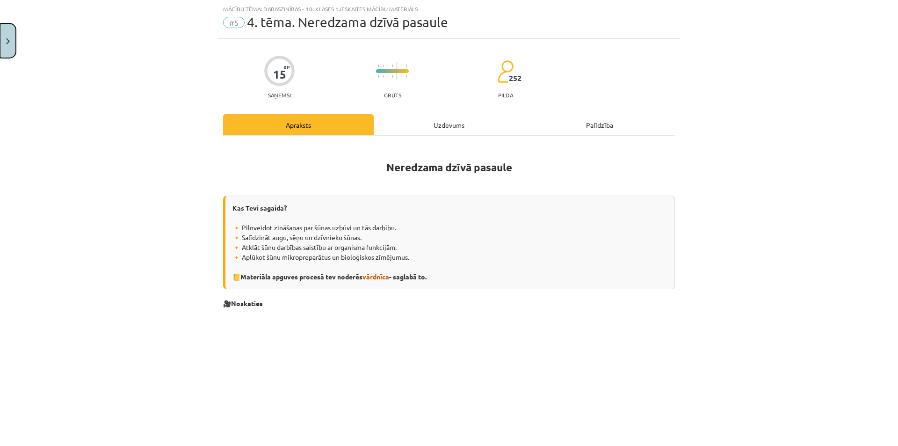
click at [8, 41] on img "Close" at bounding box center [8, 41] width 4 height 6
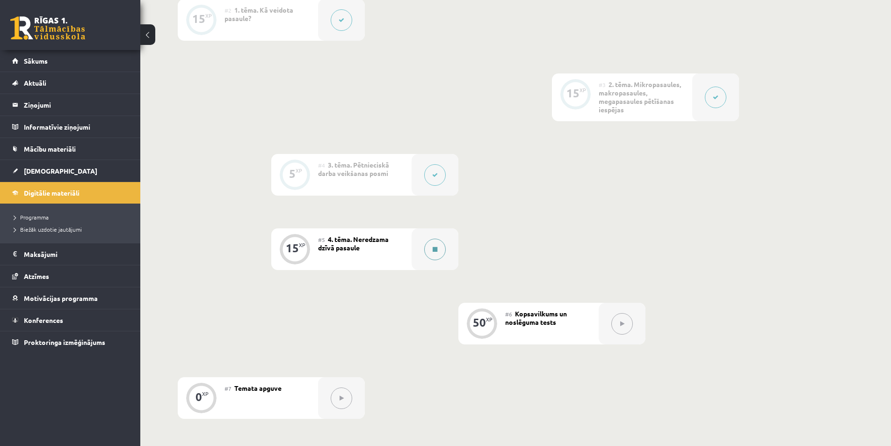
click at [433, 251] on icon at bounding box center [435, 249] width 5 height 6
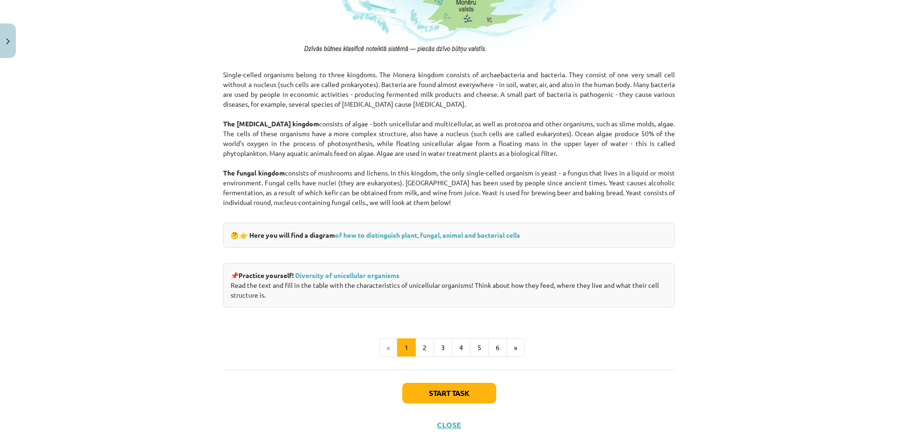
scroll to position [805, 0]
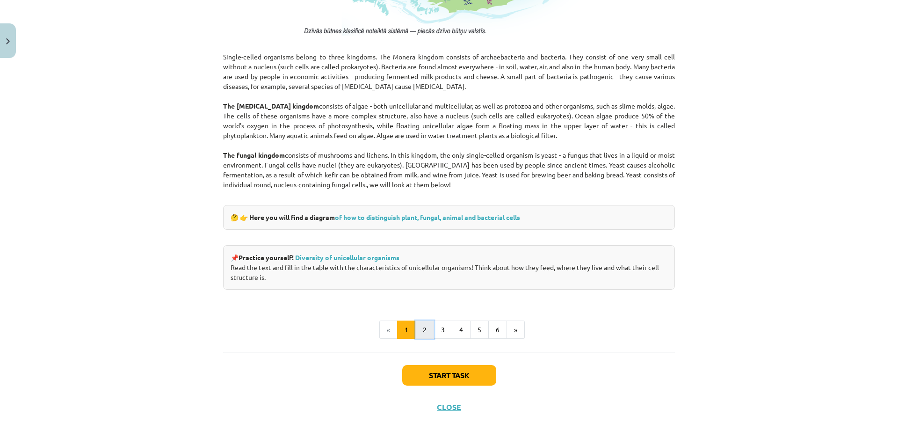
click at [423, 328] on font "2" at bounding box center [425, 329] width 4 height 8
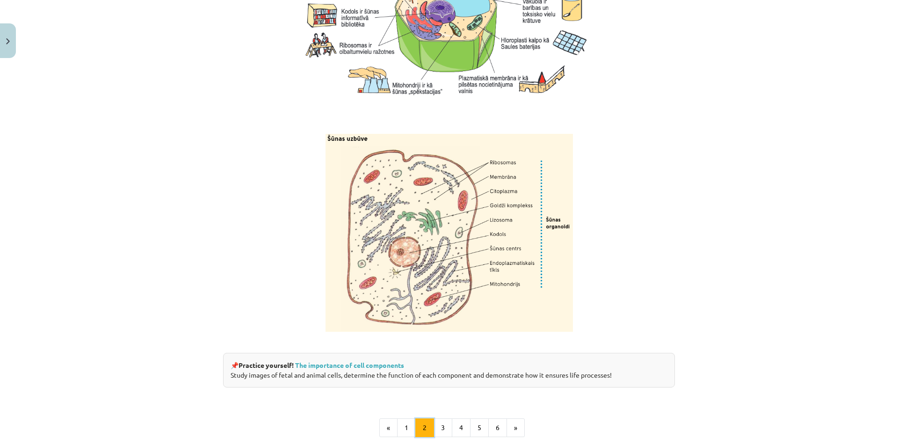
scroll to position [1009, 0]
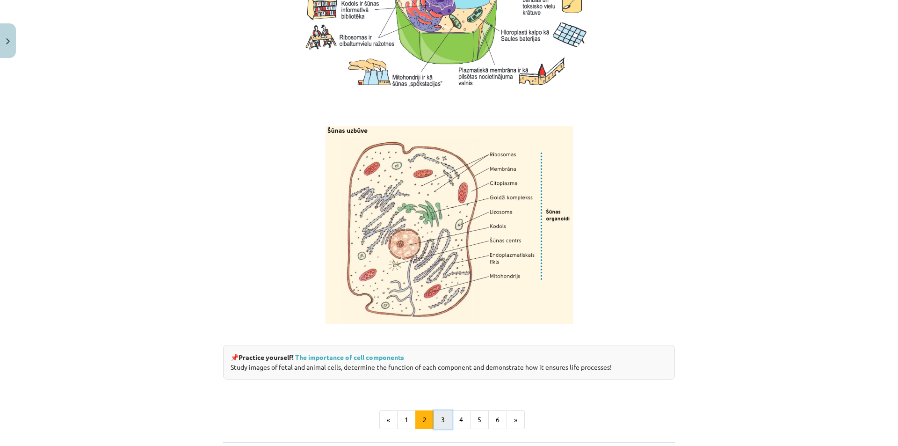
click at [441, 420] on font "3" at bounding box center [443, 419] width 4 height 8
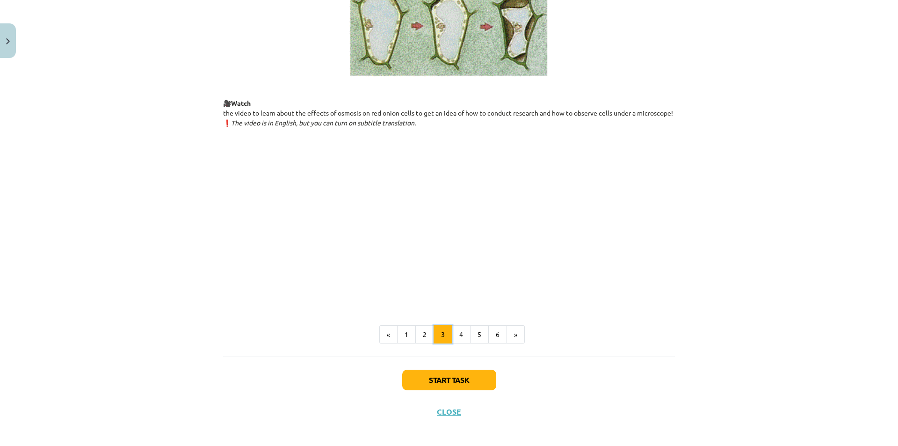
scroll to position [1013, 0]
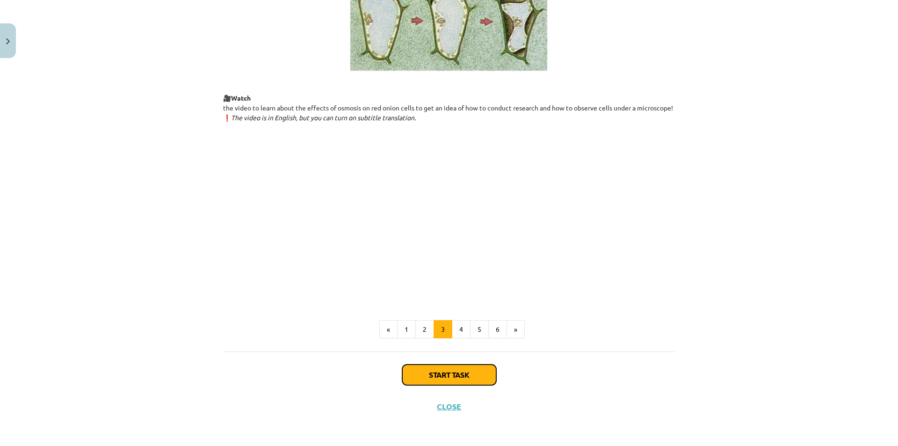
click at [434, 369] on button "Start task" at bounding box center [449, 374] width 94 height 21
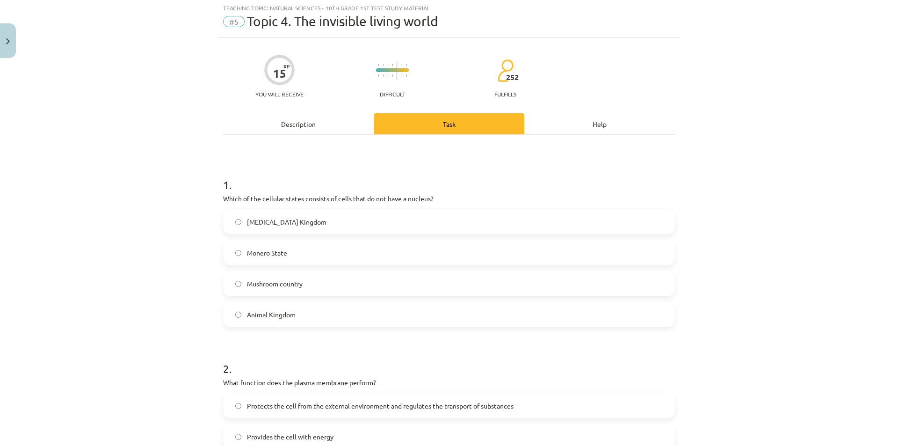
scroll to position [23, 0]
drag, startPoint x: 155, startPoint y: 181, endPoint x: 156, endPoint y: 158, distance: 23.0
click at [140, 161] on div "Teaching topic: Natural Sciences - 10th grade 1st test study material #5 Topic …" at bounding box center [449, 223] width 898 height 446
click at [291, 133] on div "Description" at bounding box center [298, 124] width 151 height 21
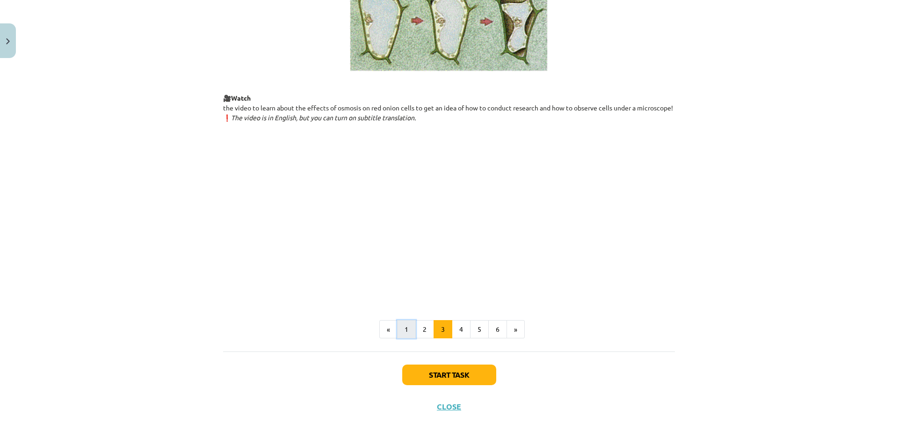
click at [407, 334] on button "1" at bounding box center [406, 329] width 19 height 19
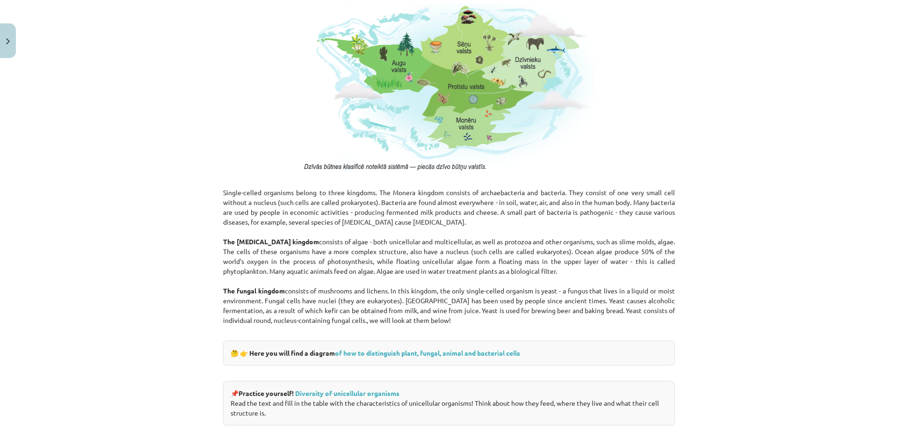
scroll to position [733, 0]
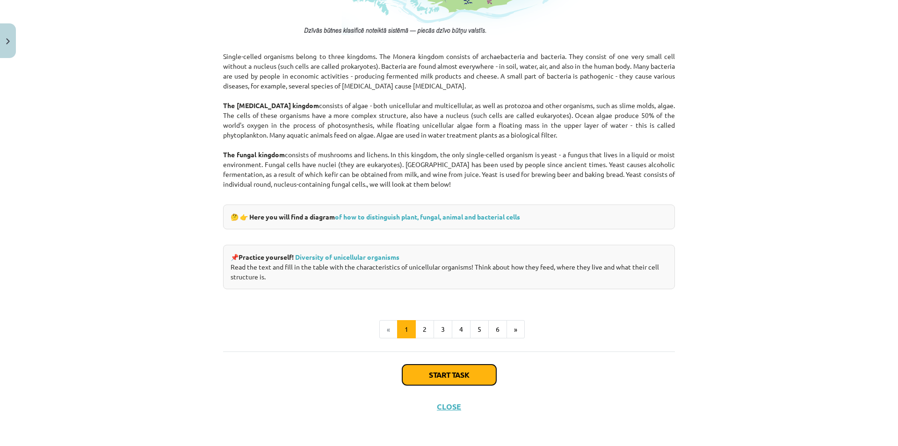
click at [410, 369] on button "Start task" at bounding box center [449, 374] width 94 height 21
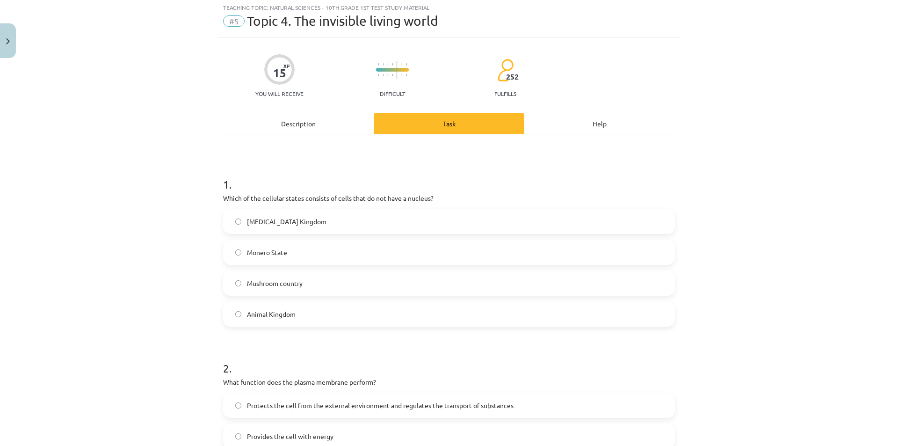
scroll to position [23, 0]
click at [273, 250] on font "Monero State" at bounding box center [267, 253] width 40 height 8
drag, startPoint x: 171, startPoint y: 167, endPoint x: 123, endPoint y: 165, distance: 47.7
click at [123, 165] on div "Teaching topic: Natural Sciences - 10th grade 1st test study material #5 Topic …" at bounding box center [449, 223] width 898 height 446
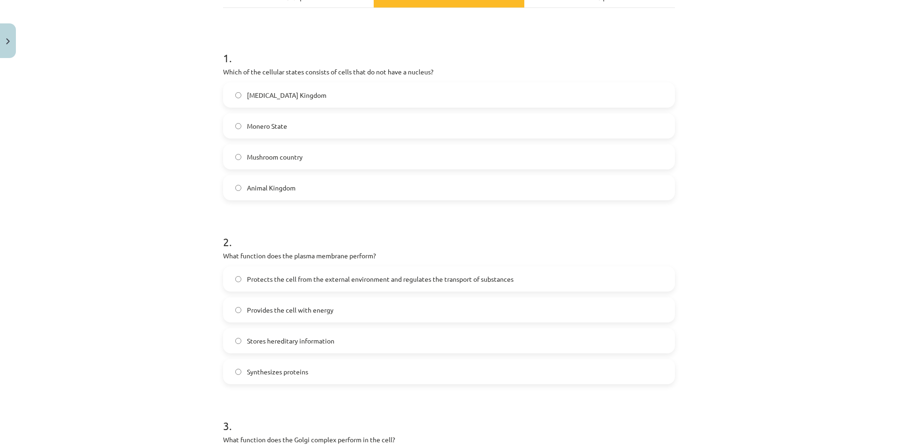
scroll to position [164, 0]
